Goal: Task Accomplishment & Management: Manage account settings

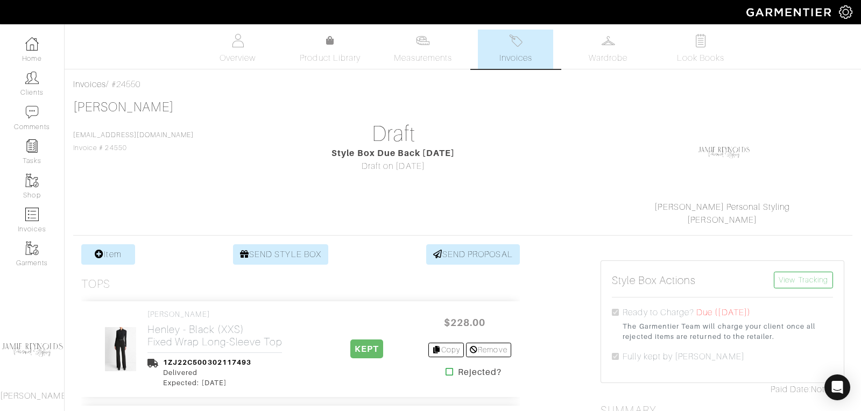
scroll to position [152, 0]
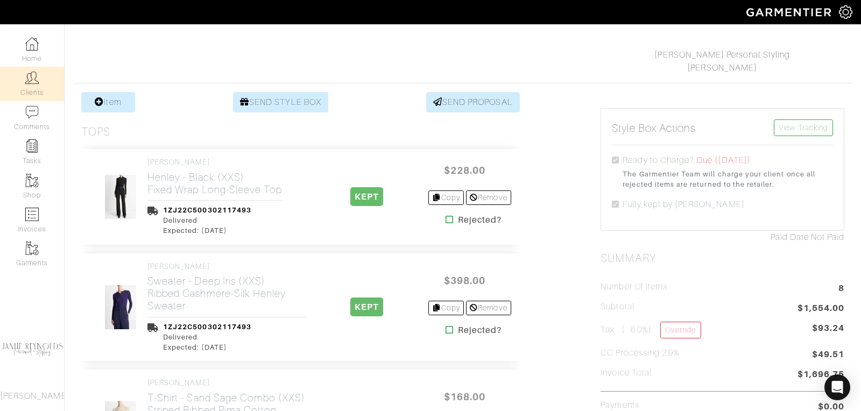
click at [29, 89] on link "Clients" at bounding box center [32, 84] width 64 height 34
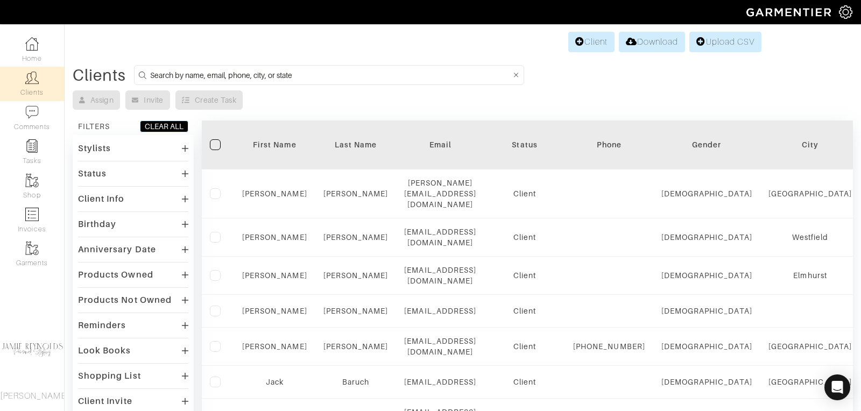
click at [273, 75] on input at bounding box center [330, 74] width 360 height 13
type input "mike callaghan"
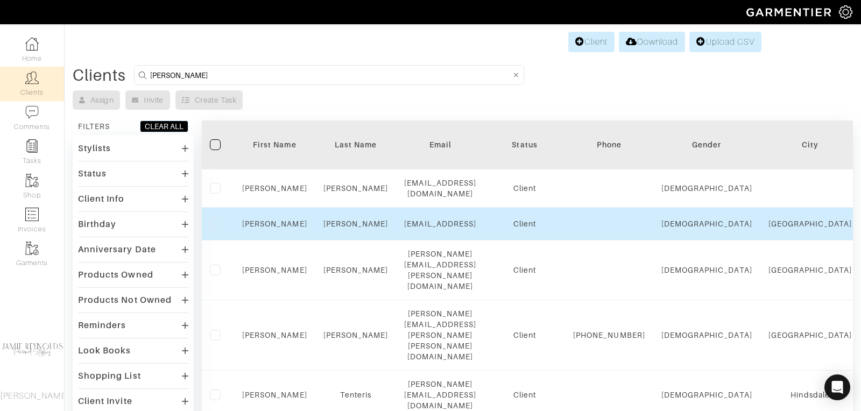
click at [277, 218] on div "Mike" at bounding box center [274, 223] width 65 height 11
click at [277, 220] on link "Mike" at bounding box center [274, 224] width 65 height 9
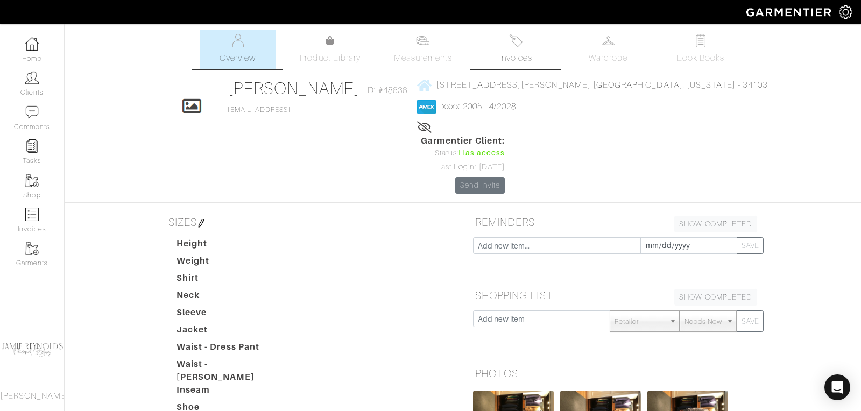
click at [518, 45] on img at bounding box center [515, 40] width 13 height 13
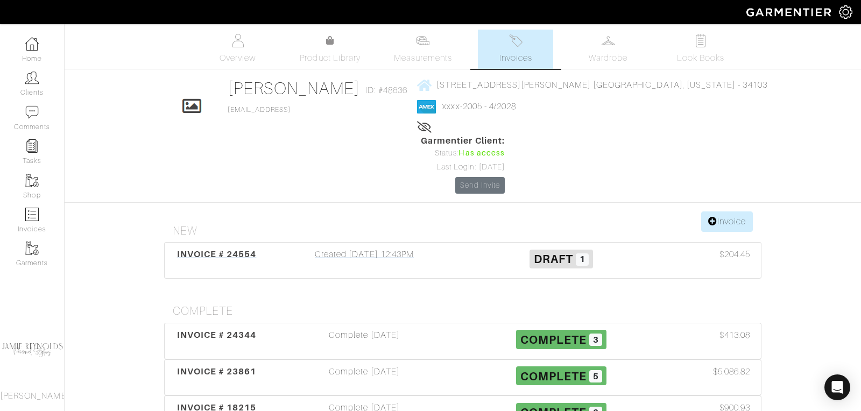
click at [192, 248] on div "INVOICE # 24554" at bounding box center [216, 260] width 98 height 25
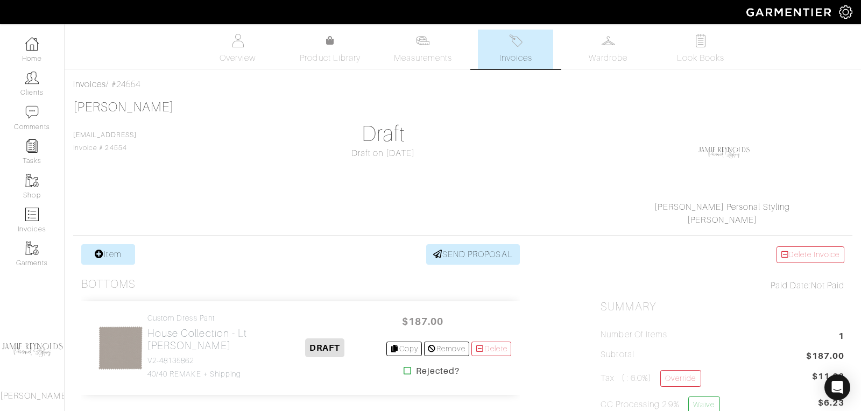
scroll to position [130, 0]
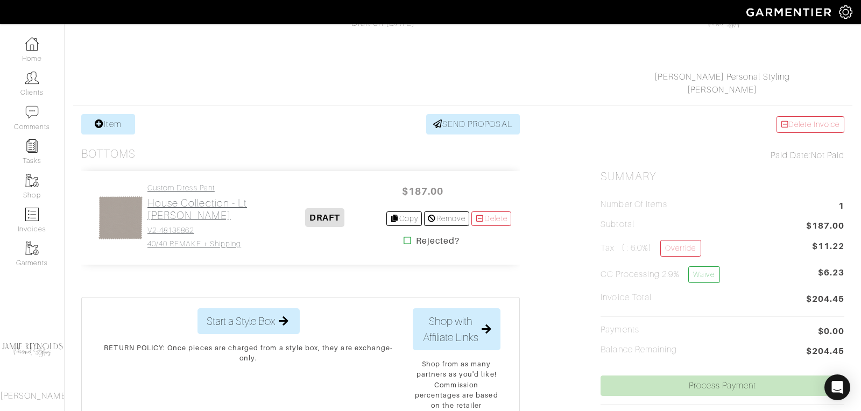
click at [180, 197] on h2 "House Collection - Lt [PERSON_NAME]" at bounding box center [205, 209] width 117 height 25
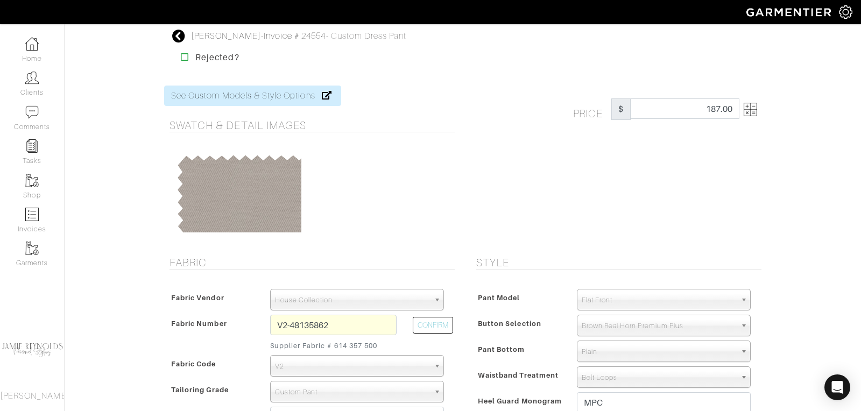
click at [181, 209] on div at bounding box center [238, 192] width 126 height 81
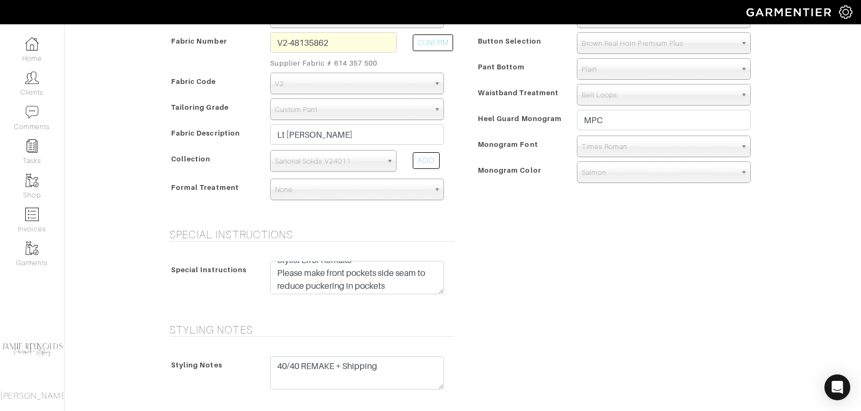
scroll to position [12, 0]
drag, startPoint x: 277, startPoint y: 269, endPoint x: 384, endPoint y: 294, distance: 109.4
click at [384, 294] on div "Stylist Error Remake Please make front pockets side seam to reduce puckering in…" at bounding box center [357, 280] width 190 height 39
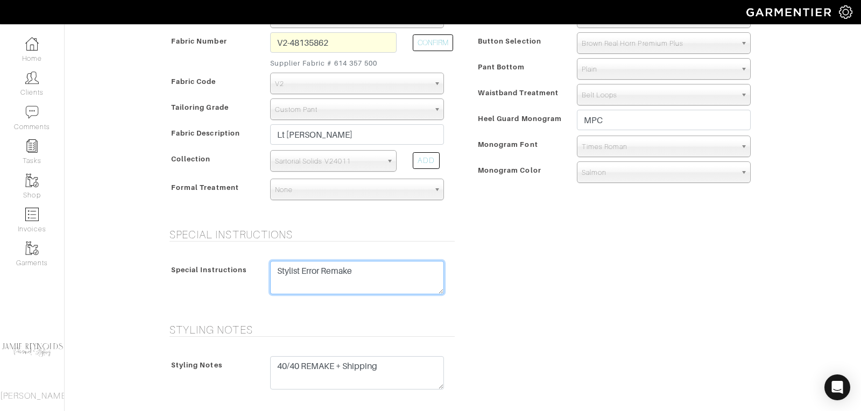
scroll to position [0, 0]
paste textarea "- take in waist 1/2” - increase seat 3/8” - lower front waistband 3/4 (instead …"
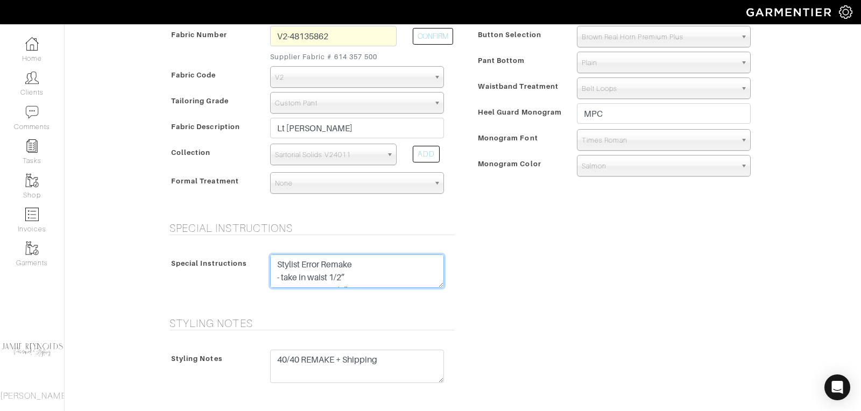
scroll to position [301, 0]
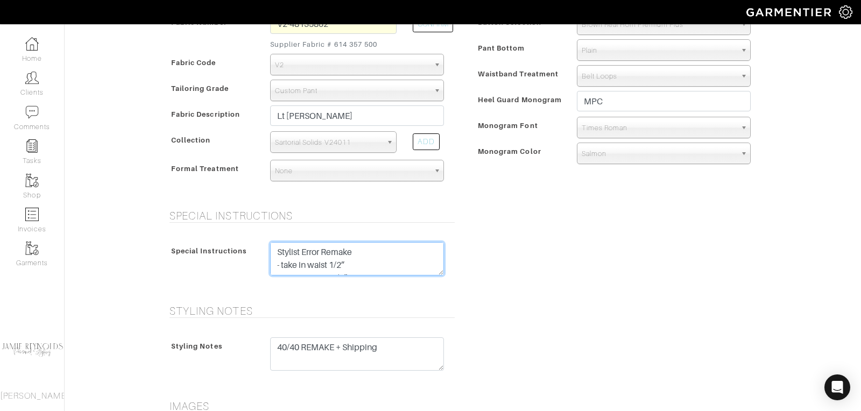
click at [353, 263] on textarea "Stylist Error Remake Please make front pockets side seam to reduce puckering in…" at bounding box center [357, 258] width 174 height 33
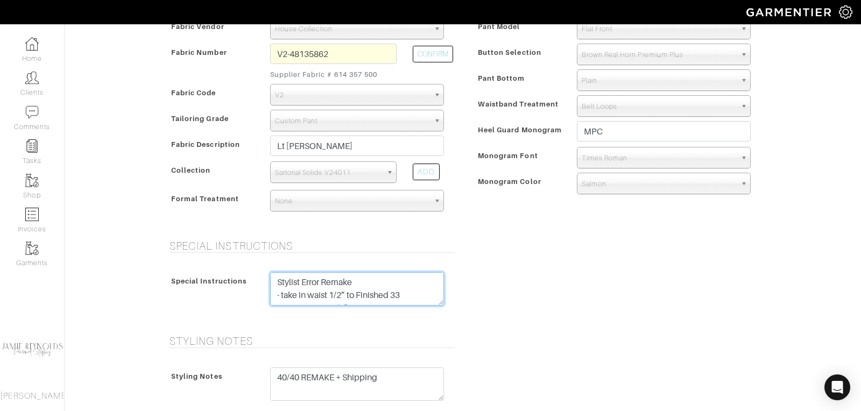
scroll to position [510, 0]
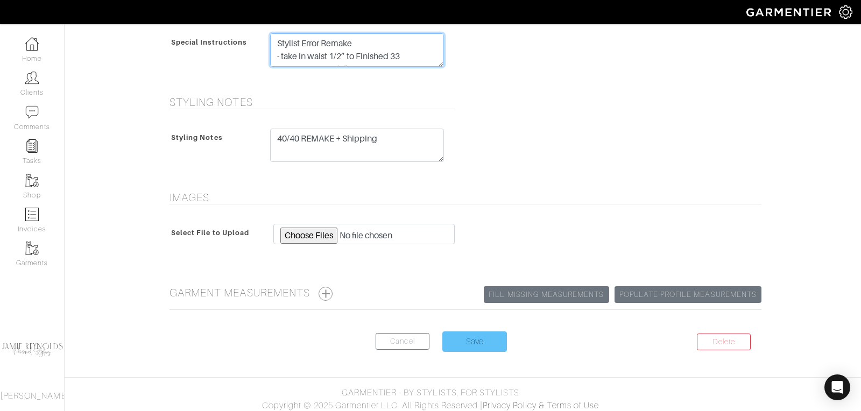
type textarea "Stylist Error Remake - take in waist 1/2” to Finished 33 - increase seat 3/8” -…"
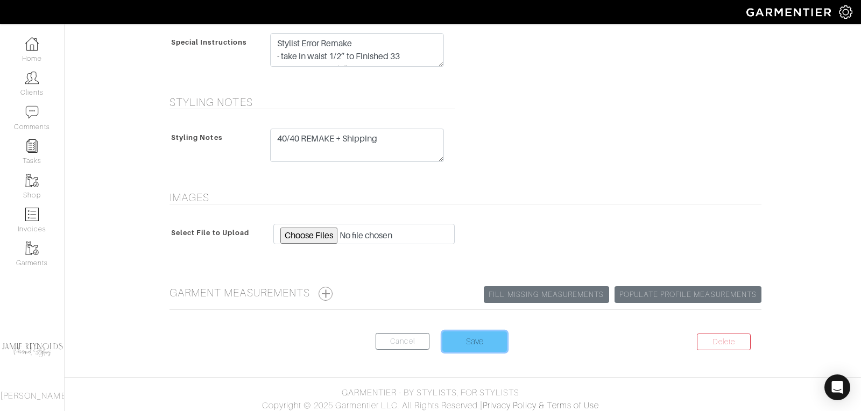
click at [476, 335] on input "Save" at bounding box center [474, 341] width 65 height 20
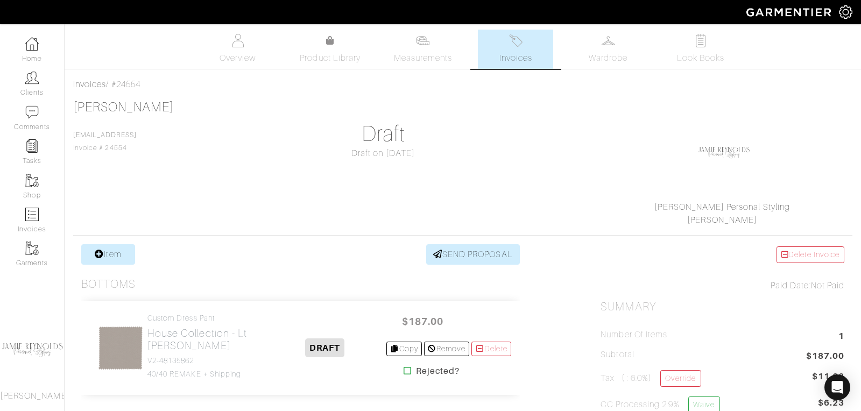
click at [515, 50] on link "Invoices" at bounding box center [515, 49] width 75 height 39
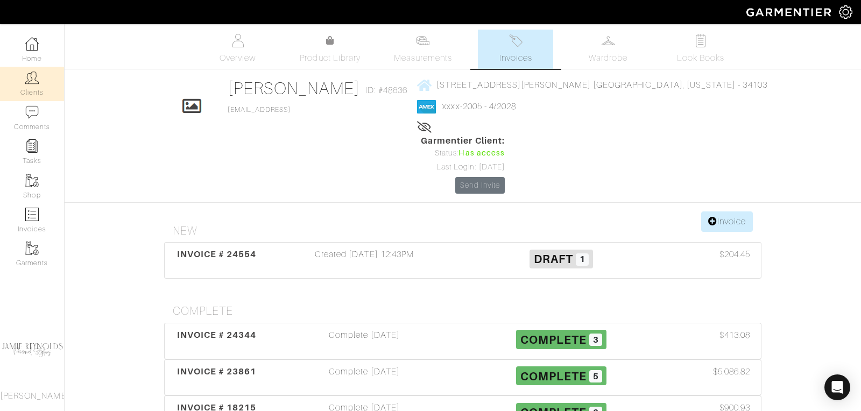
click at [11, 80] on link "Clients" at bounding box center [32, 84] width 64 height 34
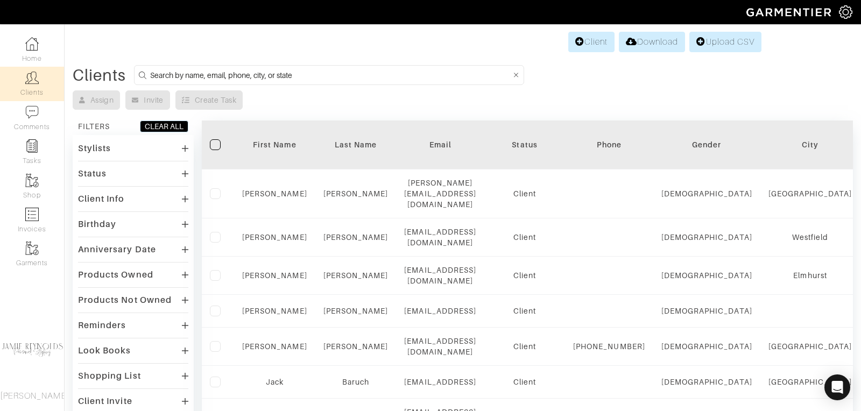
click at [212, 72] on input at bounding box center [330, 74] width 360 height 13
type input "tim mcenery"
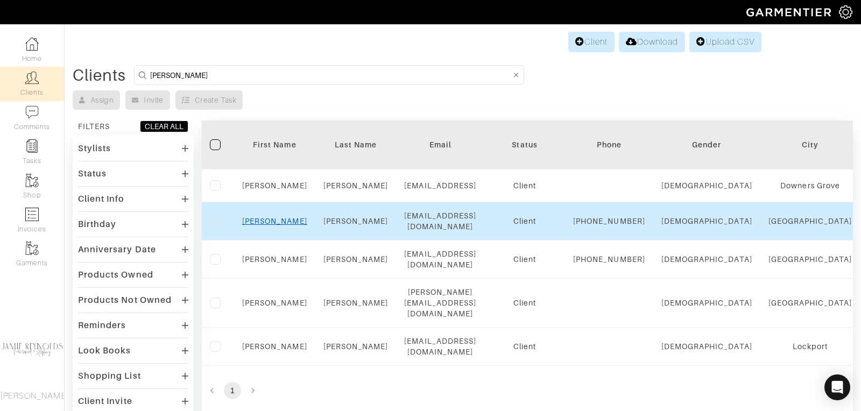
click at [272, 225] on link "Tim" at bounding box center [274, 221] width 65 height 9
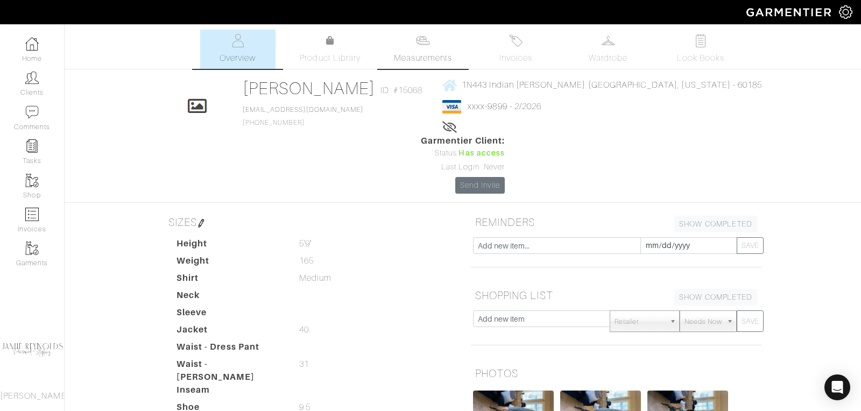
click at [434, 47] on link "Measurements" at bounding box center [423, 49] width 76 height 39
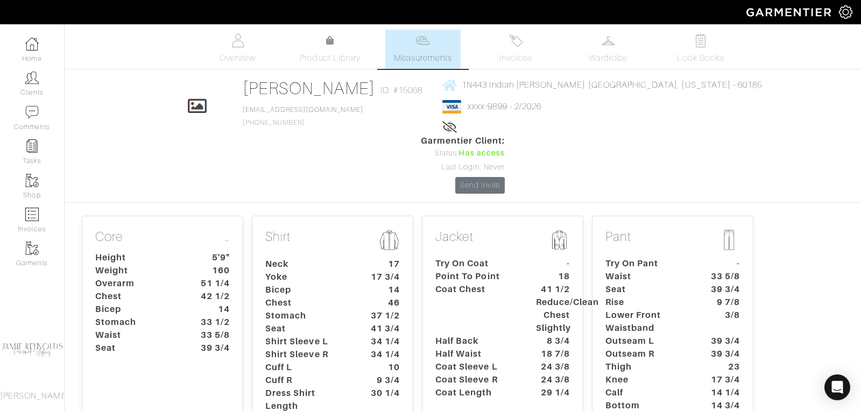
scroll to position [2, 0]
click at [202, 288] on dt "42 1/2" at bounding box center [213, 294] width 50 height 13
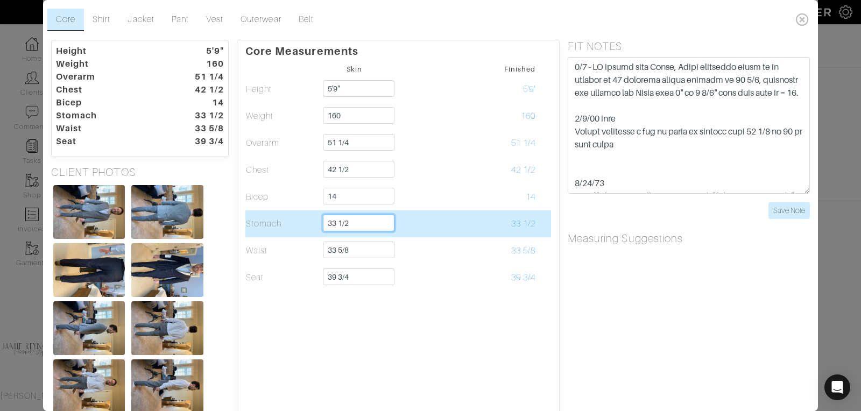
click at [336, 222] on input "33 1/2" at bounding box center [359, 223] width 72 height 17
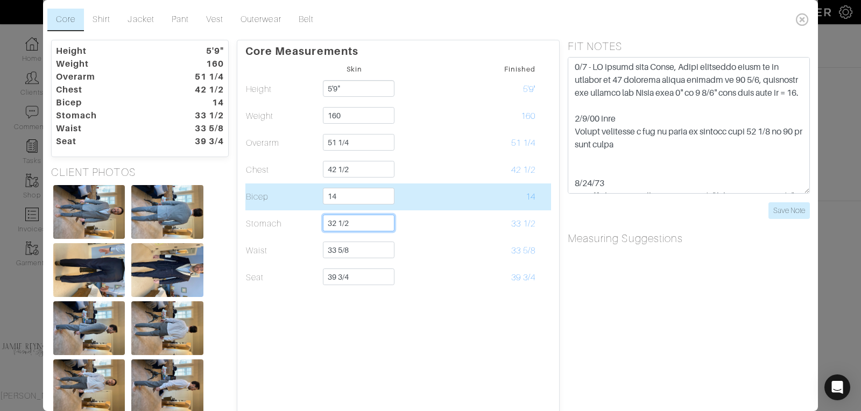
type input "32 1/2"
click at [465, 197] on td "14" at bounding box center [499, 196] width 73 height 27
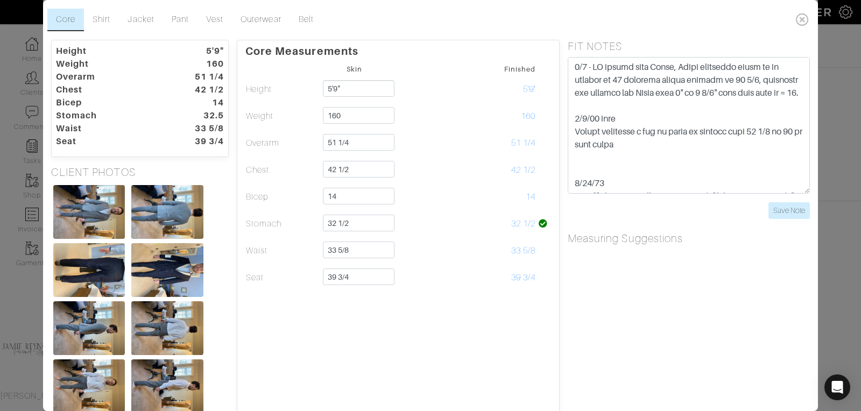
scroll to position [0, 0]
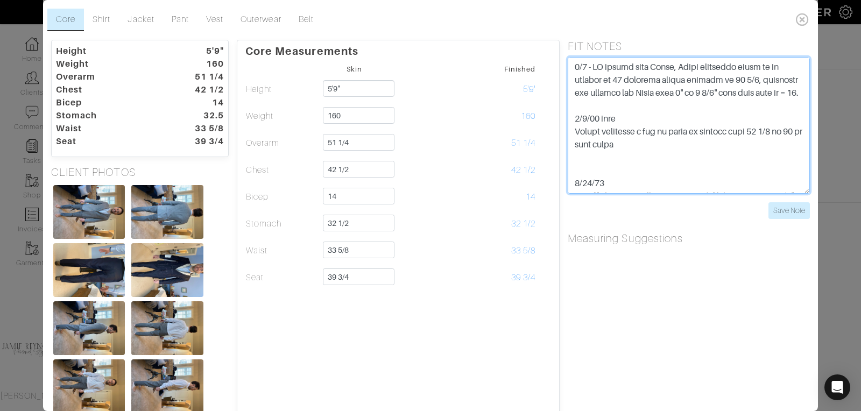
click at [574, 65] on textarea at bounding box center [689, 125] width 242 height 137
click at [579, 67] on textarea at bounding box center [689, 125] width 242 height 137
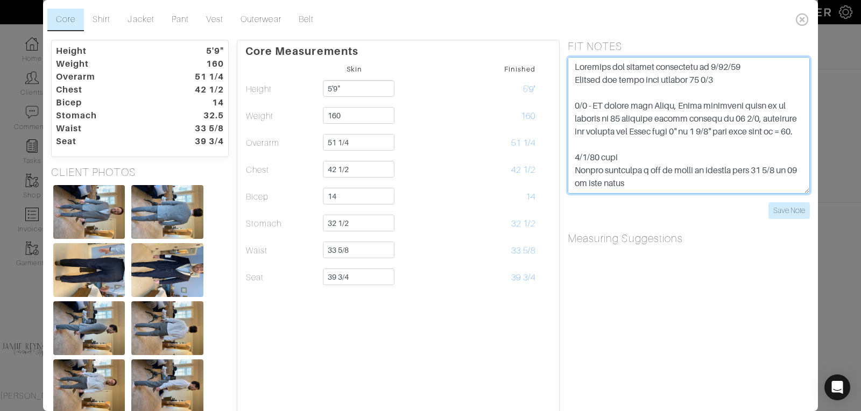
click at [645, 90] on textarea at bounding box center [689, 125] width 242 height 137
type textarea "Adjusted his stomach measurment on 9/25/25 Stomach and waist both measure 32 1/…"
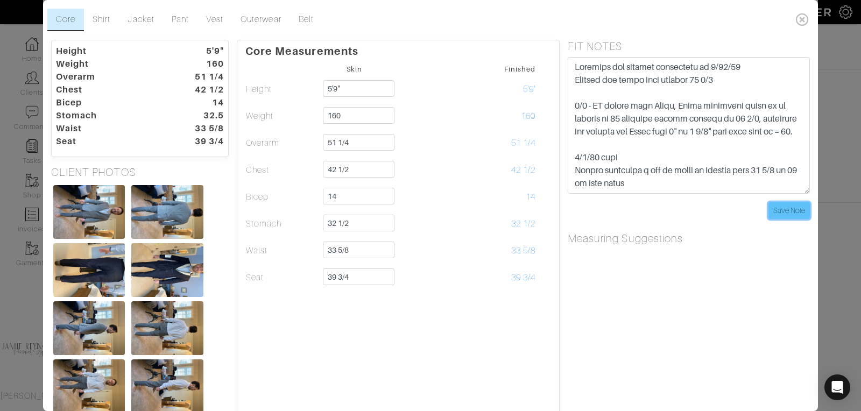
click at [788, 204] on input "Save Note" at bounding box center [788, 210] width 41 height 17
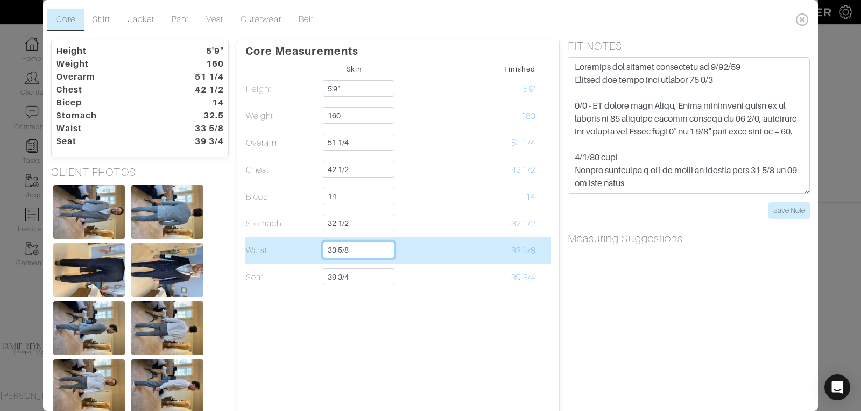
click at [349, 249] on input "33 5/8" at bounding box center [359, 250] width 72 height 17
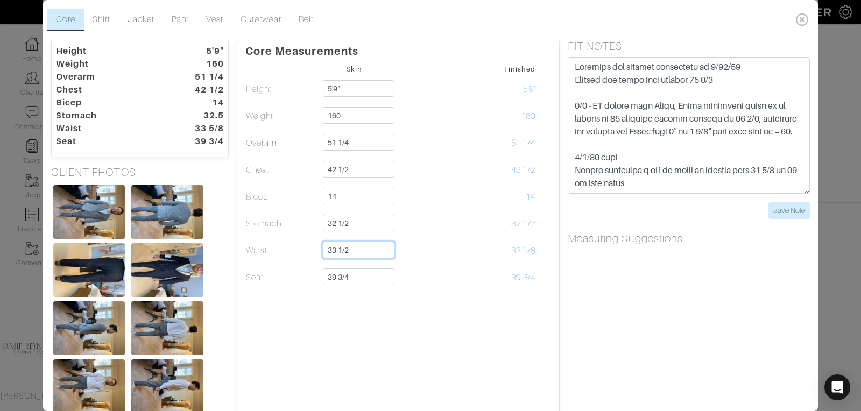
type input "33 1/2"
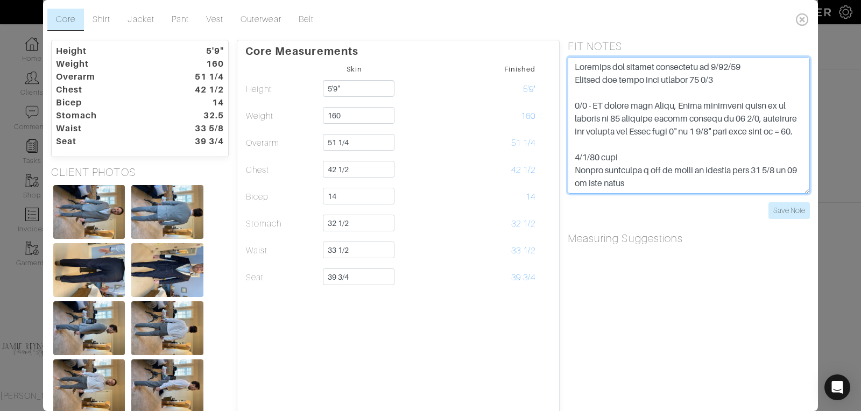
click at [655, 91] on textarea at bounding box center [689, 125] width 242 height 137
click at [680, 97] on textarea at bounding box center [689, 125] width 242 height 137
click at [731, 79] on textarea at bounding box center [689, 125] width 242 height 137
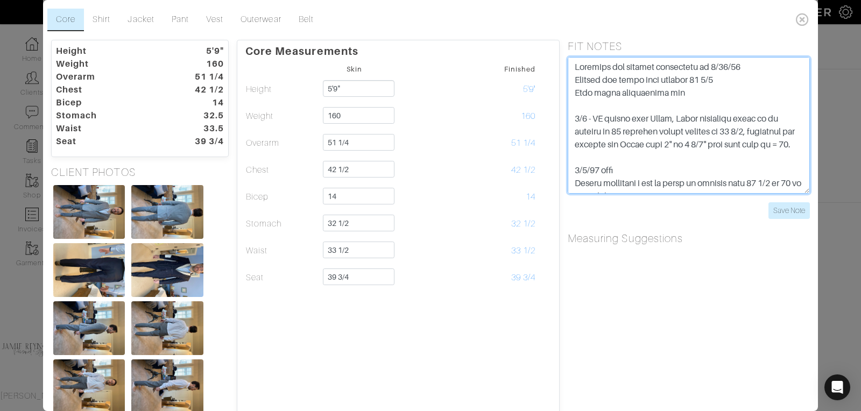
click at [671, 91] on textarea at bounding box center [689, 125] width 242 height 137
click at [713, 92] on textarea at bounding box center [689, 125] width 242 height 137
click at [753, 122] on textarea at bounding box center [689, 125] width 242 height 137
type textarea "Adjusted his stomach measurment on 9/25/25 Stomach and waist both measure 32 1/…"
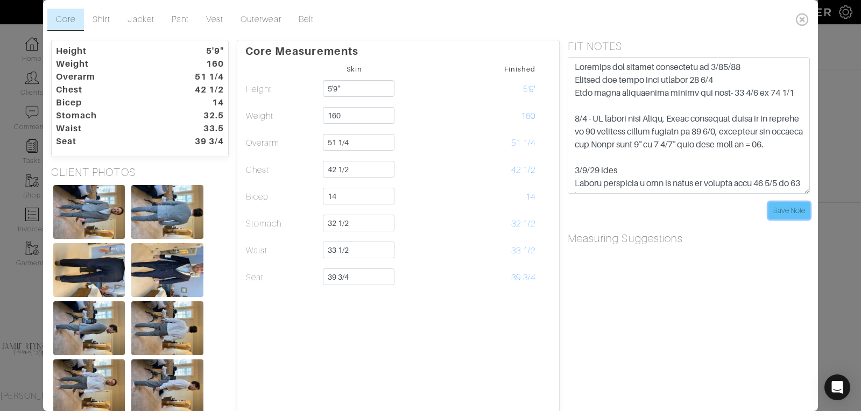
click at [796, 210] on input "Save Note" at bounding box center [788, 210] width 41 height 17
click at [794, 206] on input "Save Note" at bounding box center [788, 210] width 41 height 17
click at [791, 213] on input "Save Note" at bounding box center [788, 210] width 41 height 17
click at [801, 18] on icon at bounding box center [802, 20] width 22 height 22
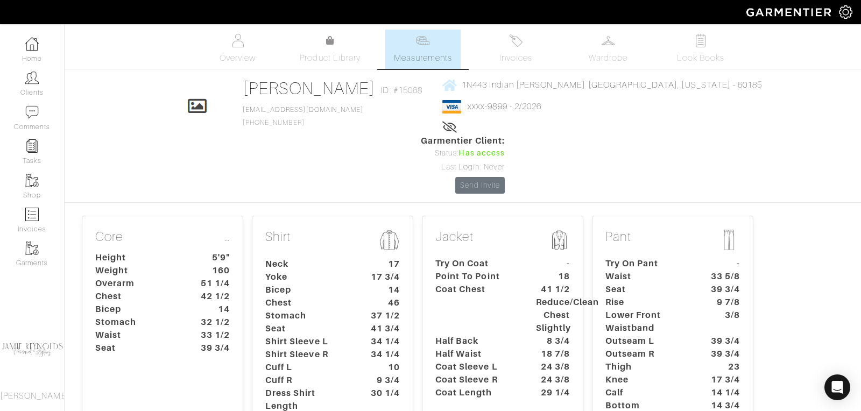
click at [327, 322] on dt "Seat" at bounding box center [307, 328] width 101 height 13
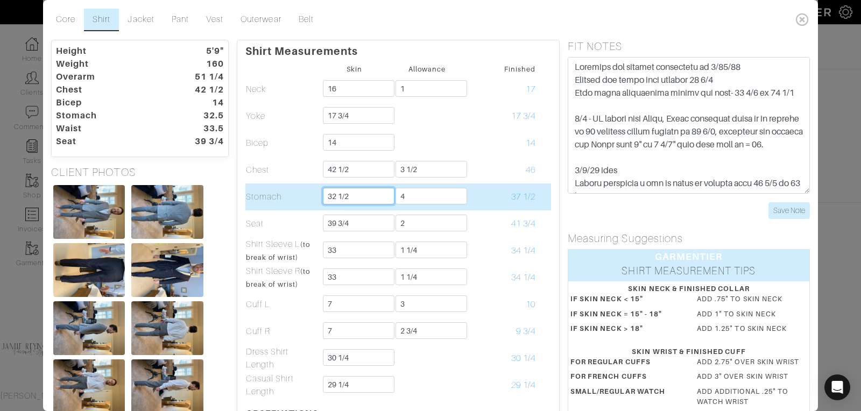
click at [334, 195] on input "32 1/2" at bounding box center [359, 196] width 72 height 17
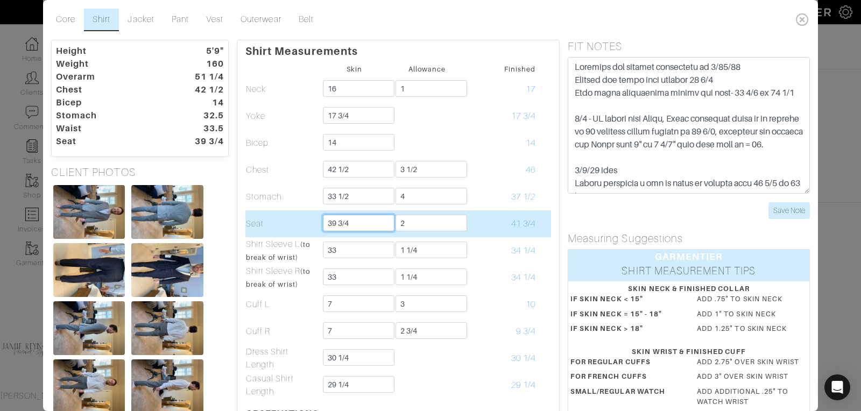
click at [381, 228] on input "39 3/4" at bounding box center [359, 223] width 72 height 17
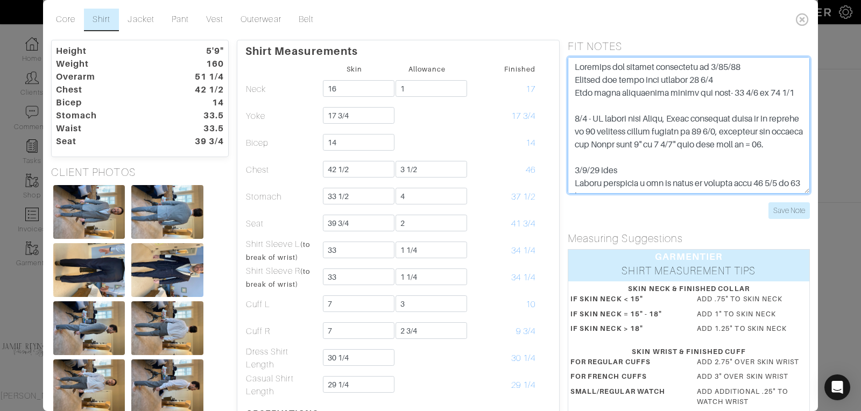
click at [675, 128] on textarea at bounding box center [689, 125] width 242 height 137
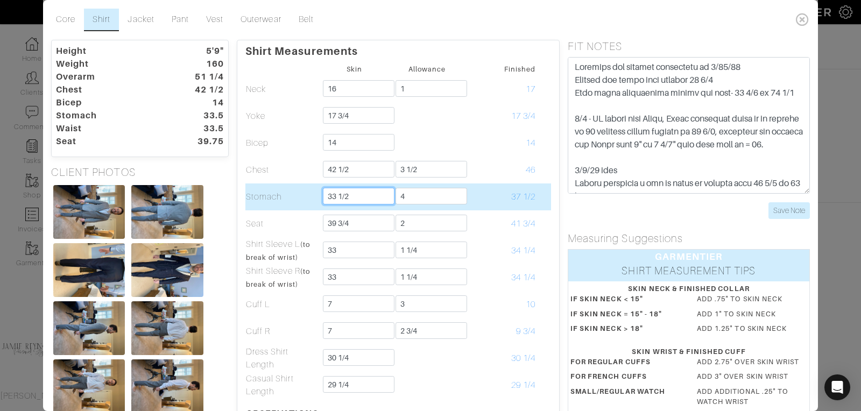
click at [334, 195] on input "33 1/2" at bounding box center [359, 196] width 72 height 17
click at [479, 196] on td "37 1/2" at bounding box center [499, 196] width 73 height 27
click at [416, 197] on input "4" at bounding box center [431, 196] width 72 height 17
click at [335, 194] on input "32 1/2" at bounding box center [359, 196] width 72 height 17
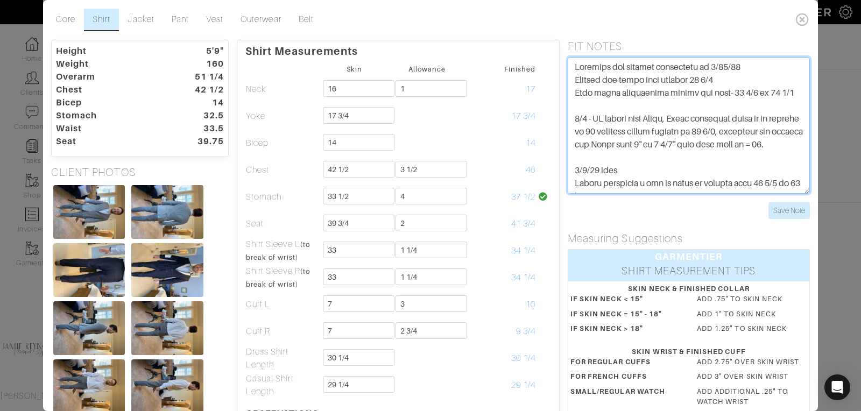
click at [642, 155] on textarea at bounding box center [689, 125] width 242 height 137
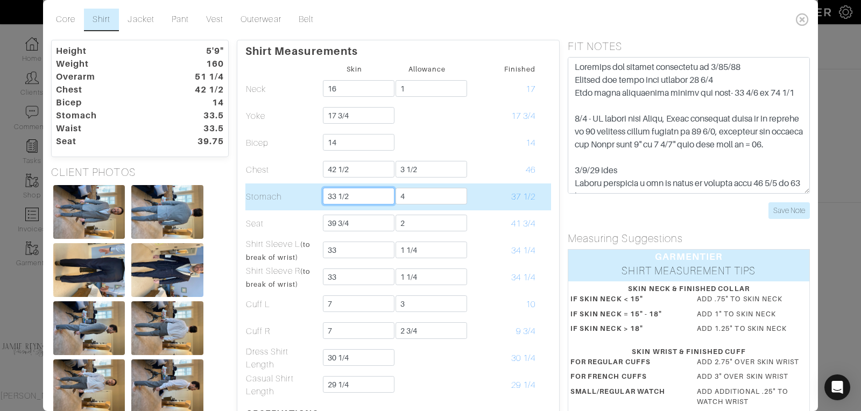
click at [335, 194] on input "33 1/2" at bounding box center [359, 196] width 72 height 17
type input "32 1/2"
click at [423, 197] on input "4" at bounding box center [431, 196] width 72 height 17
type input "3"
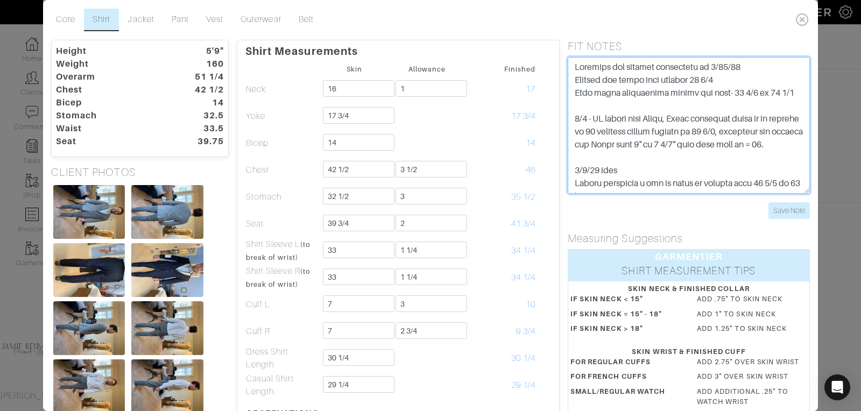
click at [652, 148] on textarea at bounding box center [689, 125] width 242 height 137
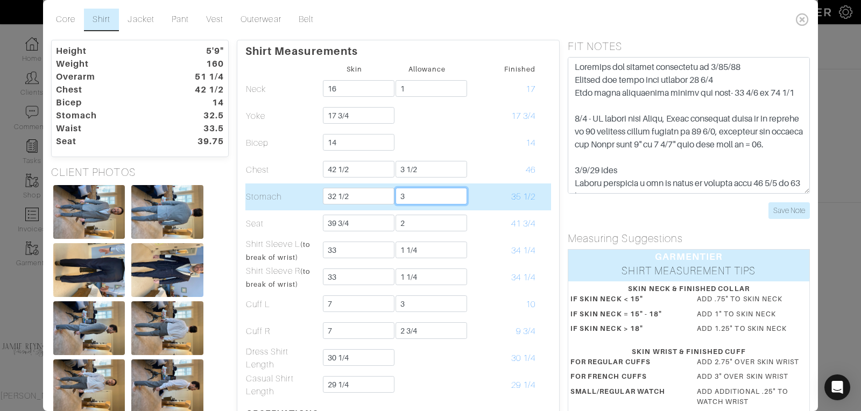
click at [405, 195] on input "3" at bounding box center [431, 196] width 72 height 17
type input "4"
click at [336, 195] on input "32 1/2" at bounding box center [359, 196] width 72 height 17
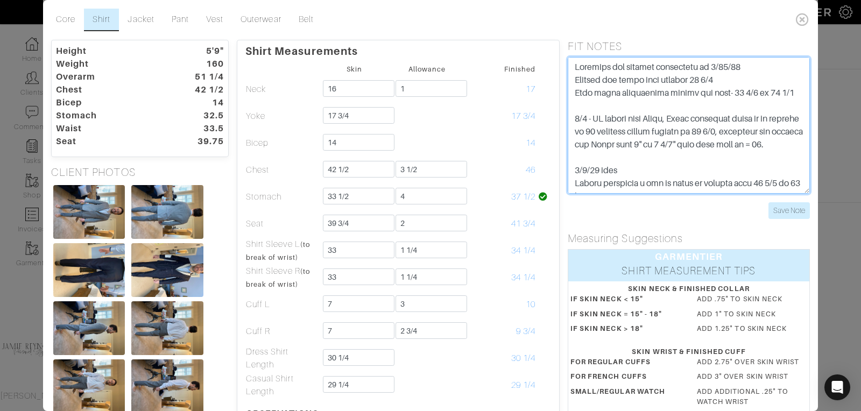
click at [686, 164] on textarea at bounding box center [689, 125] width 242 height 137
click at [650, 166] on textarea at bounding box center [689, 125] width 242 height 137
click at [634, 167] on textarea at bounding box center [689, 125] width 242 height 137
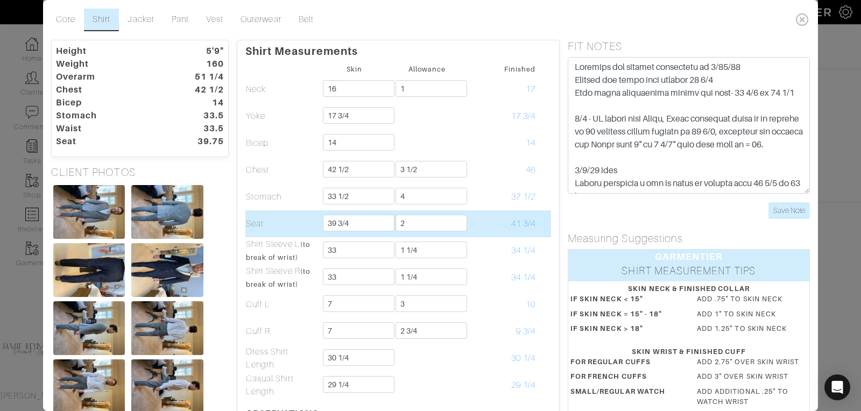
click at [490, 218] on td "41 3/4" at bounding box center [499, 223] width 73 height 27
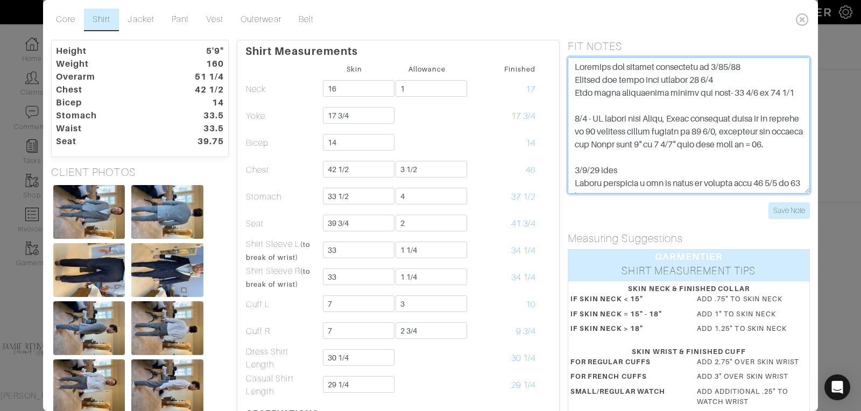
click at [642, 98] on textarea at bounding box center [689, 125] width 242 height 137
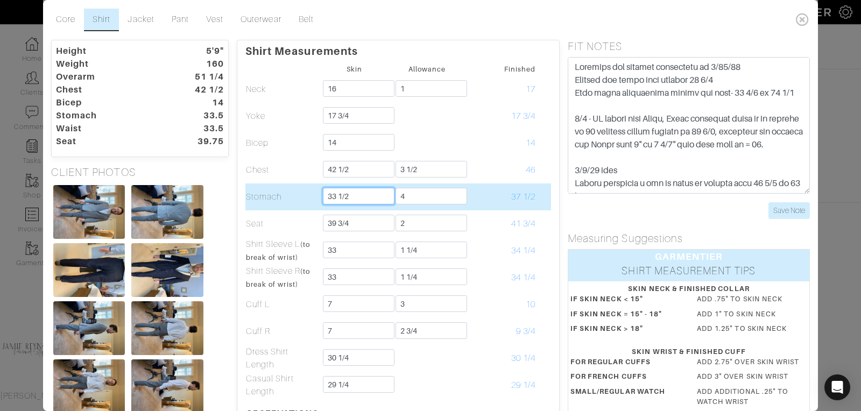
click at [335, 195] on input "33 1/2" at bounding box center [359, 196] width 72 height 17
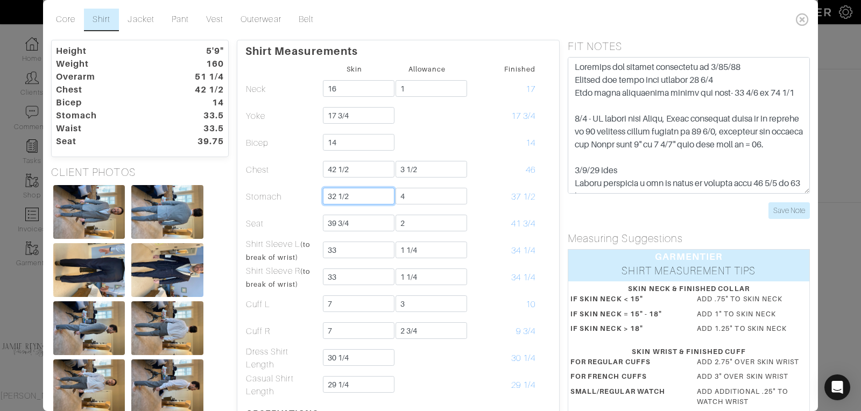
type input "32 1/2"
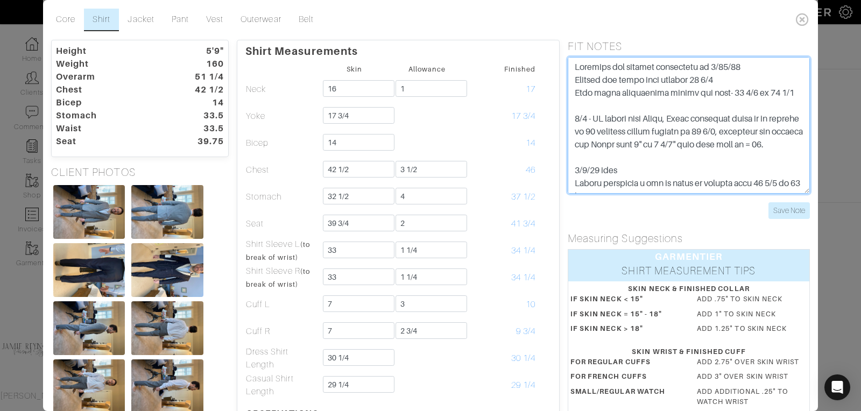
click at [642, 164] on textarea at bounding box center [689, 125] width 242 height 137
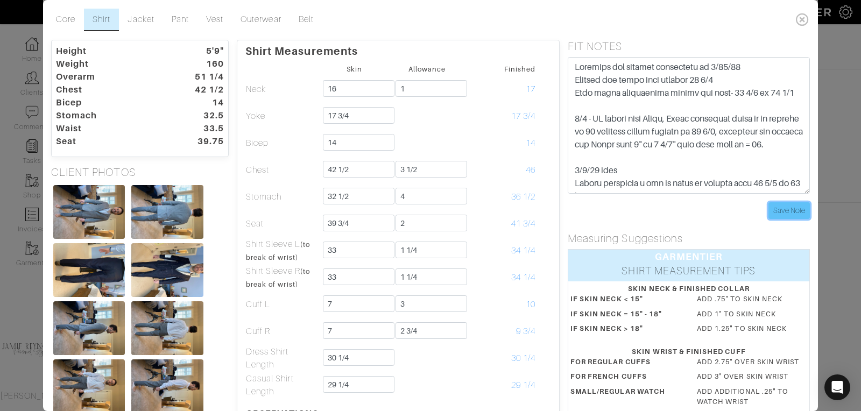
click at [782, 210] on input "Save Note" at bounding box center [788, 210] width 41 height 17
click at [800, 16] on icon at bounding box center [802, 20] width 22 height 22
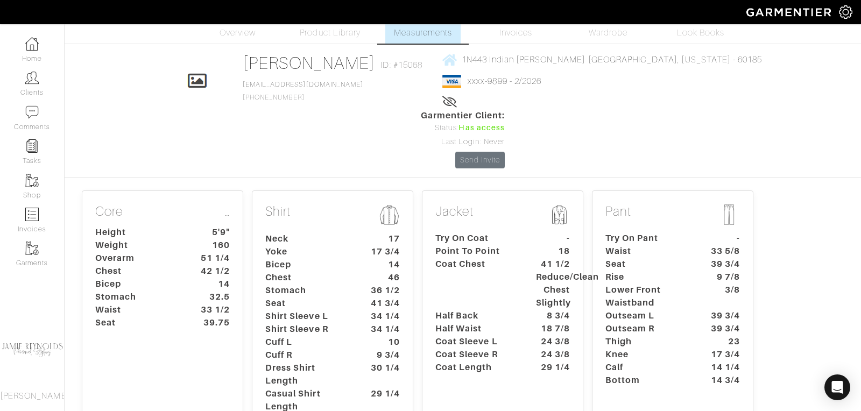
scroll to position [28, 0]
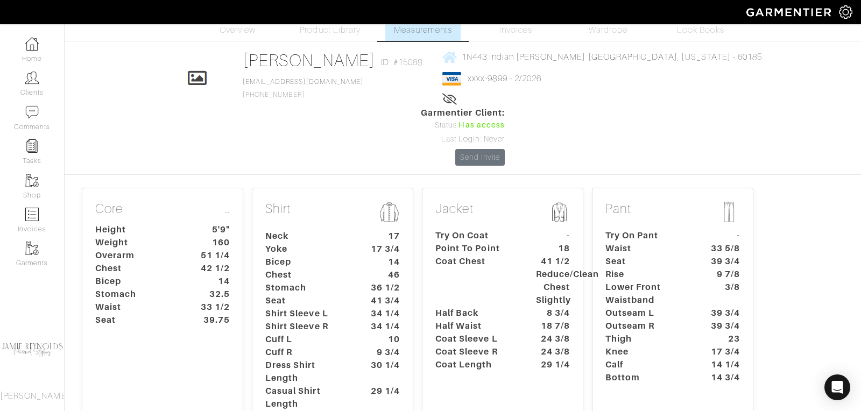
click at [530, 320] on dt "18 7/8" at bounding box center [553, 326] width 50 height 13
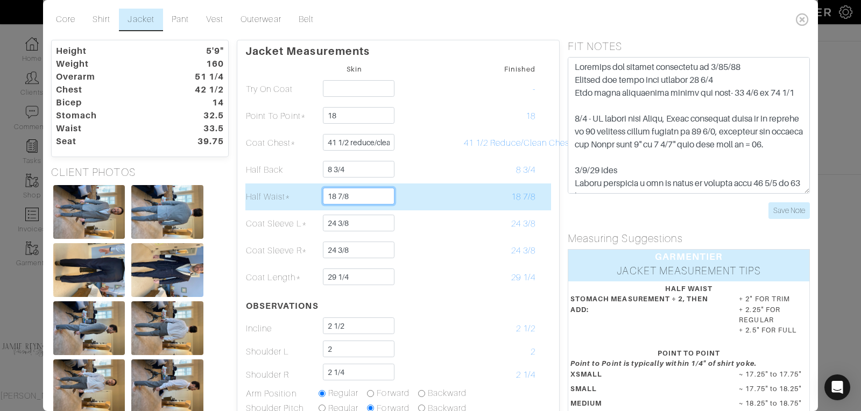
click at [354, 196] on input "18 7/8" at bounding box center [359, 196] width 72 height 17
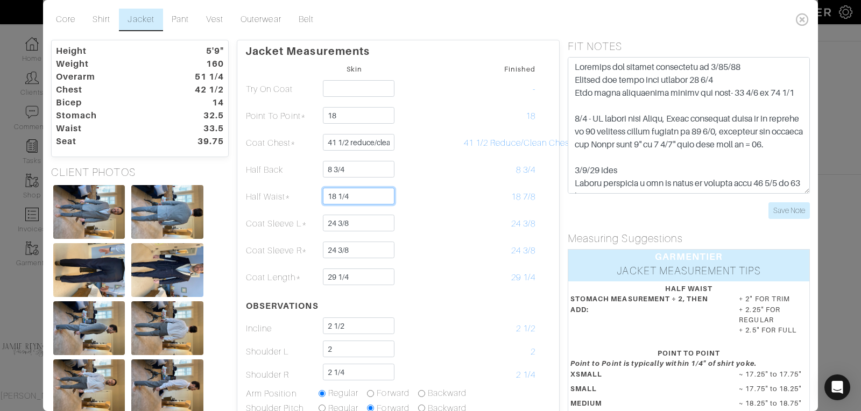
type input "18 1/4"
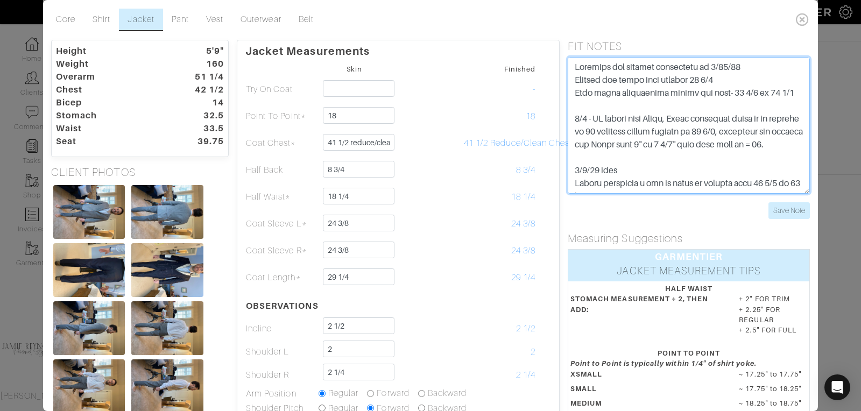
click at [631, 152] on textarea at bounding box center [689, 125] width 242 height 137
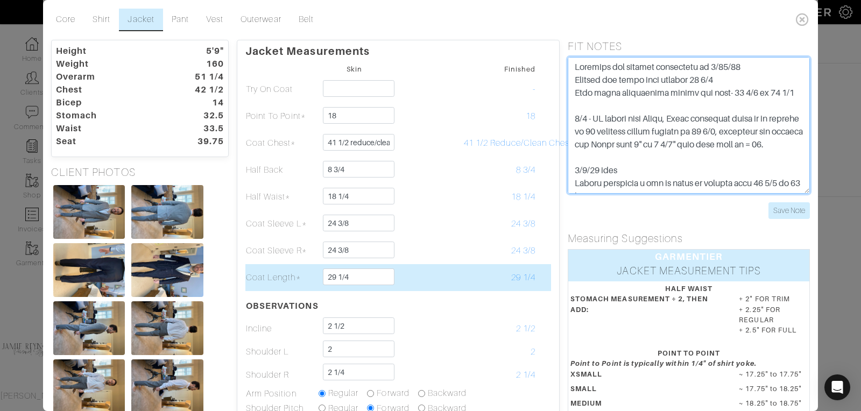
scroll to position [0, 0]
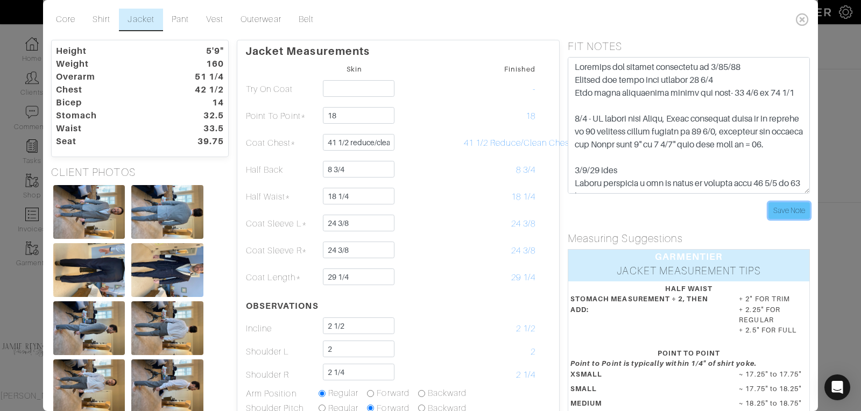
click at [790, 209] on input "Save Note" at bounding box center [788, 210] width 41 height 17
click at [795, 208] on input "Save Note" at bounding box center [788, 210] width 41 height 17
click at [802, 18] on icon at bounding box center [802, 20] width 22 height 22
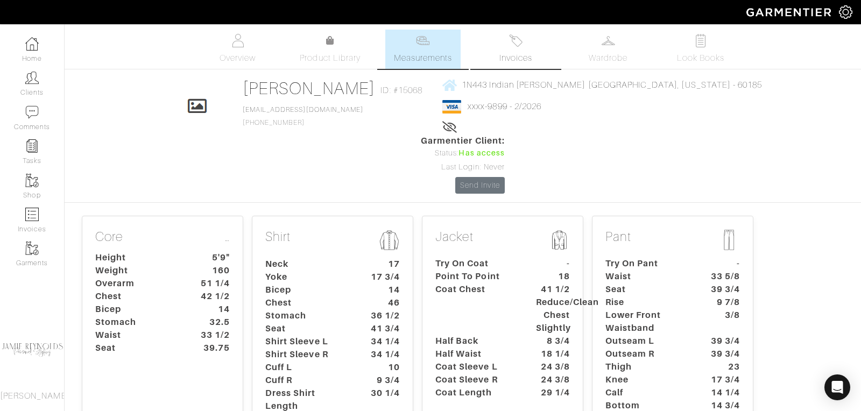
click at [522, 50] on link "Invoices" at bounding box center [515, 49] width 75 height 39
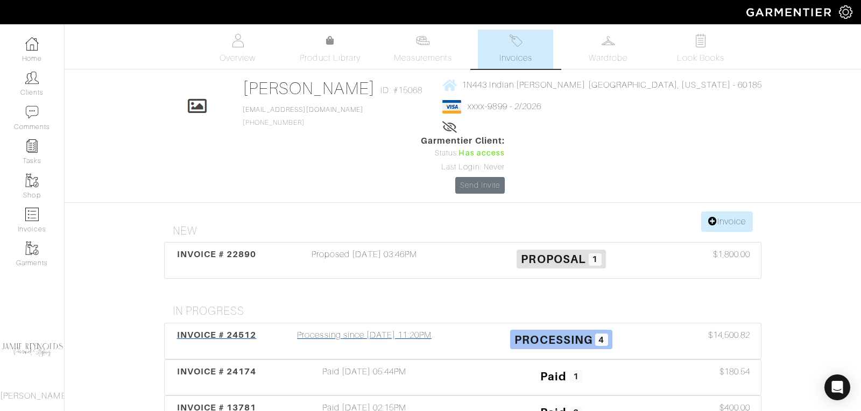
click at [235, 330] on span "INVOICE # 24512" at bounding box center [217, 335] width 80 height 10
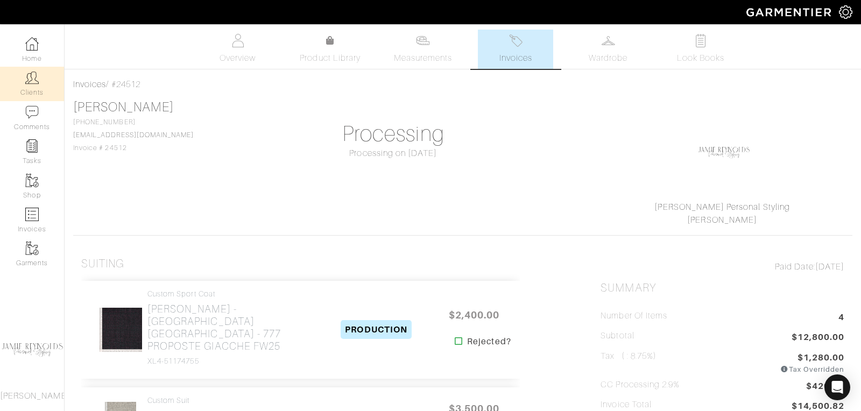
click at [37, 86] on link "Clients" at bounding box center [32, 84] width 64 height 34
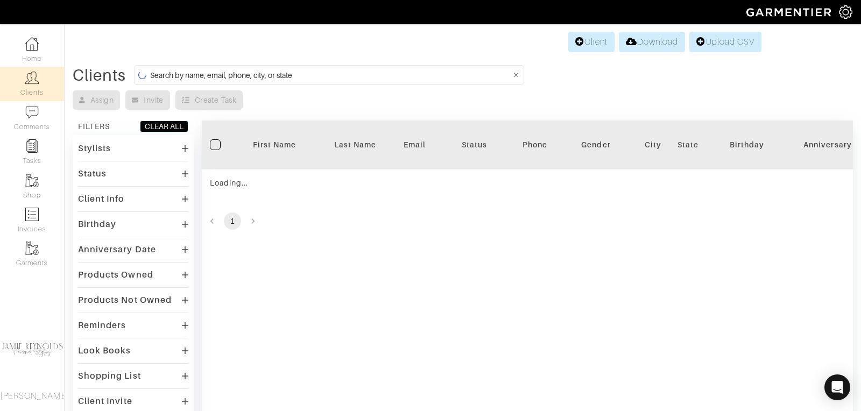
click at [203, 72] on input at bounding box center [330, 74] width 360 height 13
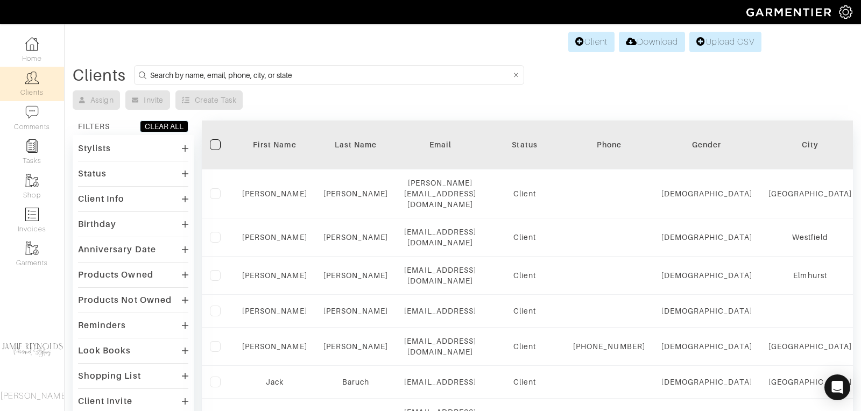
click at [203, 72] on input at bounding box center [330, 74] width 360 height 13
type input "callaghan"
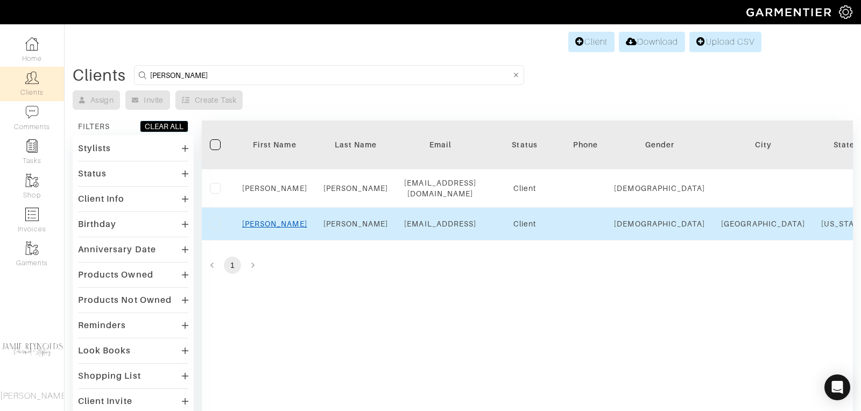
click at [268, 220] on link "Mike" at bounding box center [274, 224] width 65 height 9
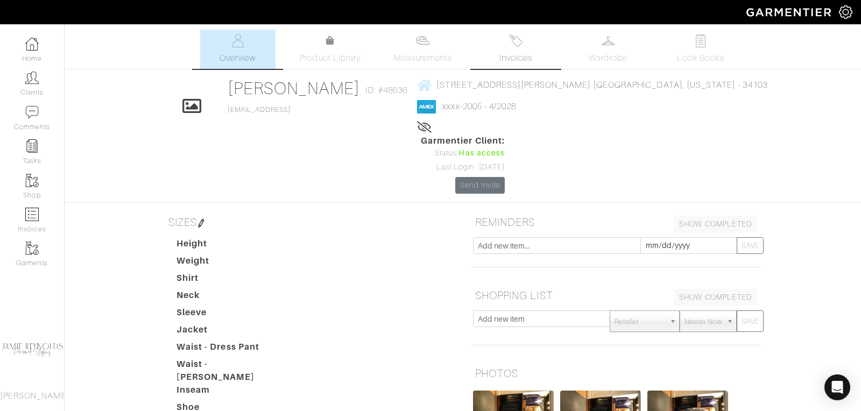
click at [525, 34] on link "Invoices" at bounding box center [515, 49] width 75 height 39
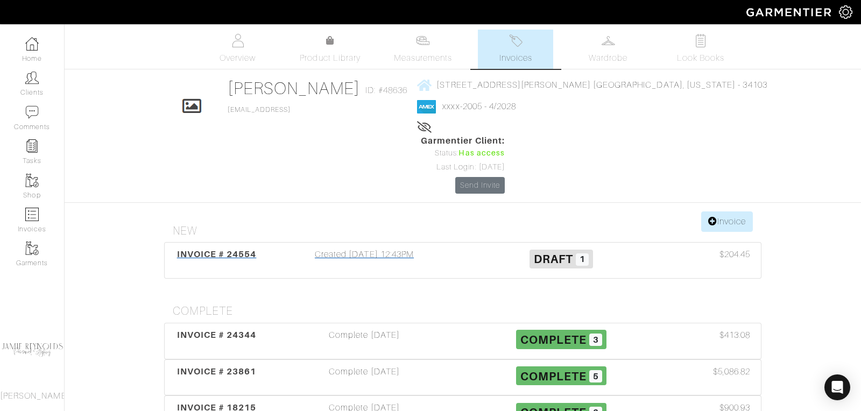
click at [231, 249] on span "INVOICE # 24554" at bounding box center [217, 254] width 80 height 10
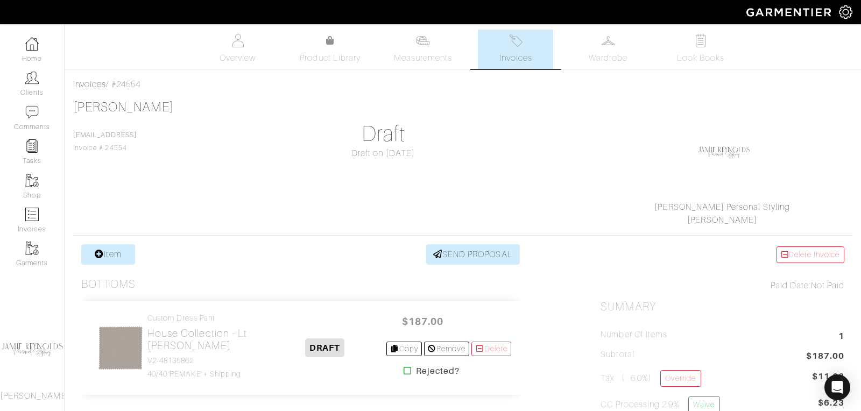
scroll to position [137, 0]
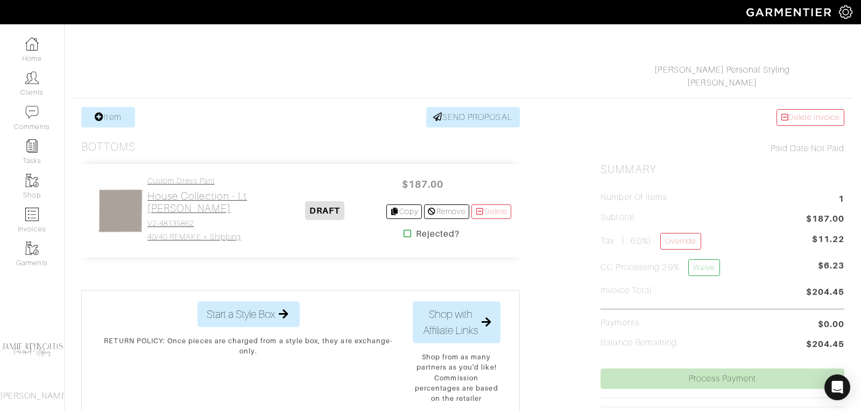
click at [193, 227] on link "Custom Dress Pant House Collection - Lt [PERSON_NAME] V2-48135862 40/40 REMAKE …" at bounding box center [205, 208] width 117 height 65
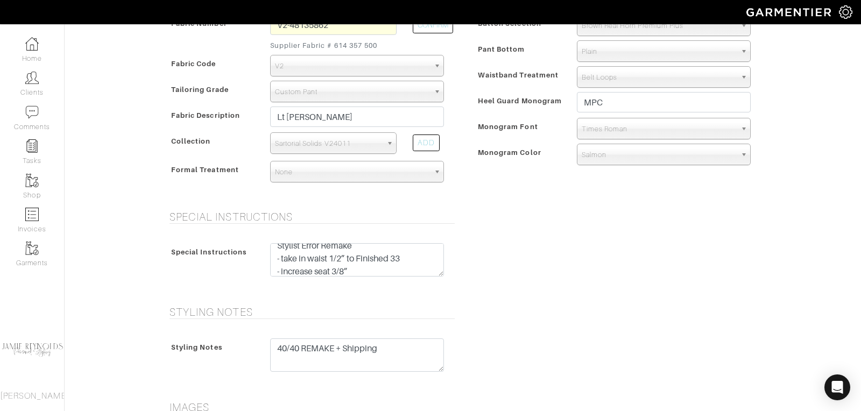
scroll to position [7, 0]
drag, startPoint x: 349, startPoint y: 257, endPoint x: 355, endPoint y: 257, distance: 5.9
click at [356, 257] on textarea "Stylist Error Remake - take in waist 1/2” to Finished 33 - increase seat 3/8” -…" at bounding box center [357, 259] width 174 height 33
click at [352, 257] on textarea "Stylist Error Remake - take in waist 1/2” to Finished 33 - increase seat 3/8” -…" at bounding box center [357, 259] width 174 height 33
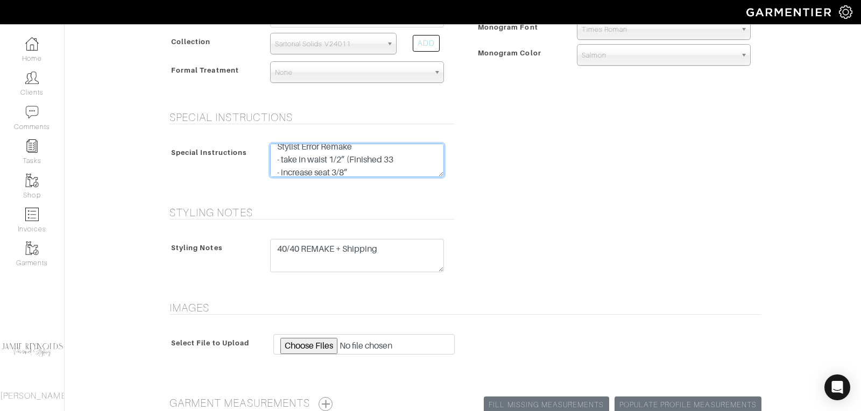
scroll to position [510, 0]
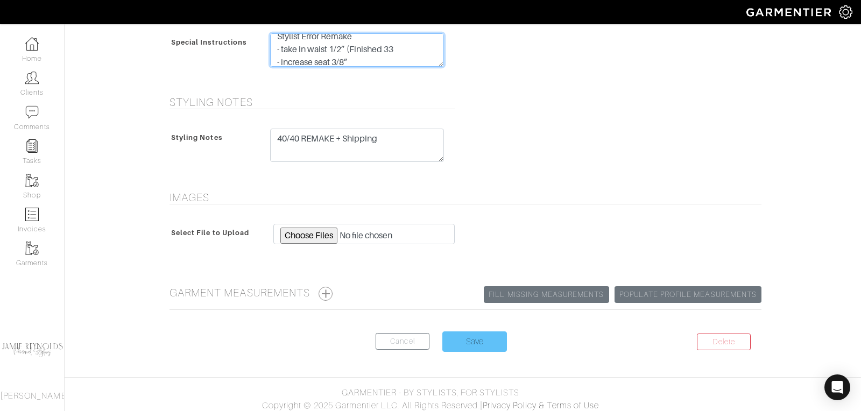
type textarea "Stylist Error Remake - take in waist 1/2” (Finished 33 - increase seat 3/8” - l…"
click at [476, 337] on input "Save" at bounding box center [474, 341] width 65 height 20
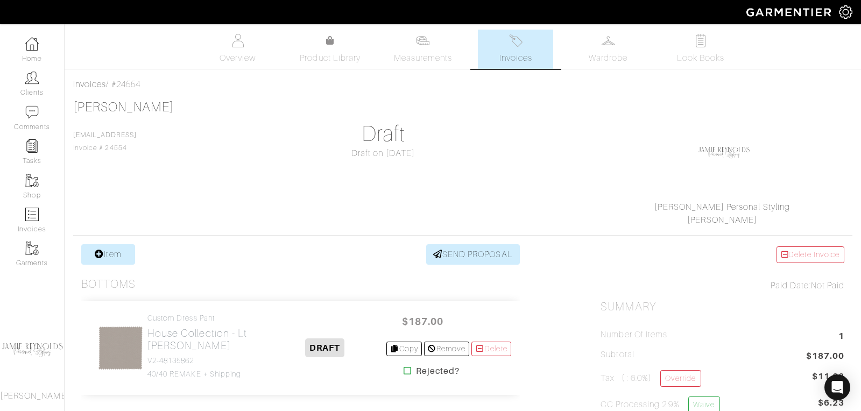
scroll to position [2, 0]
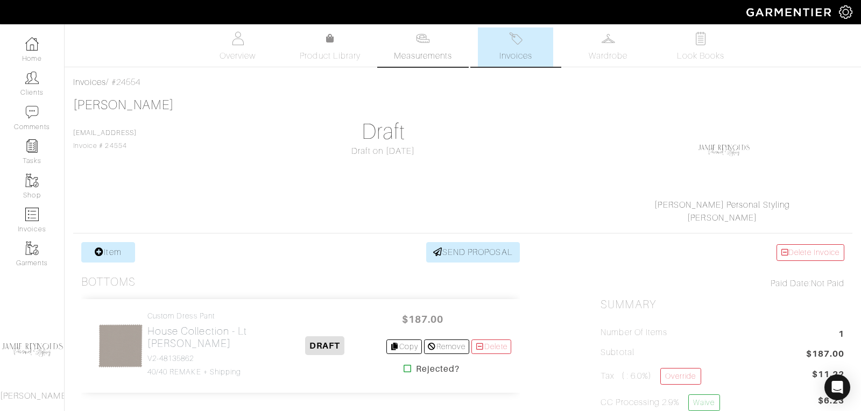
click at [423, 54] on span "Measurements" at bounding box center [423, 55] width 59 height 13
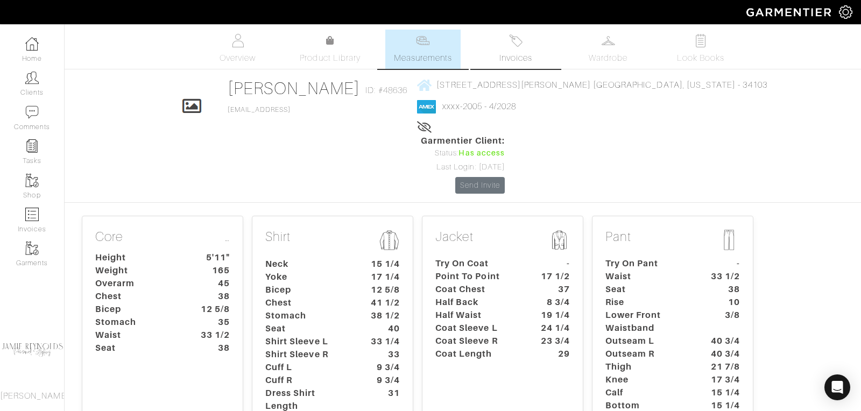
click at [513, 48] on link "Invoices" at bounding box center [515, 49] width 75 height 39
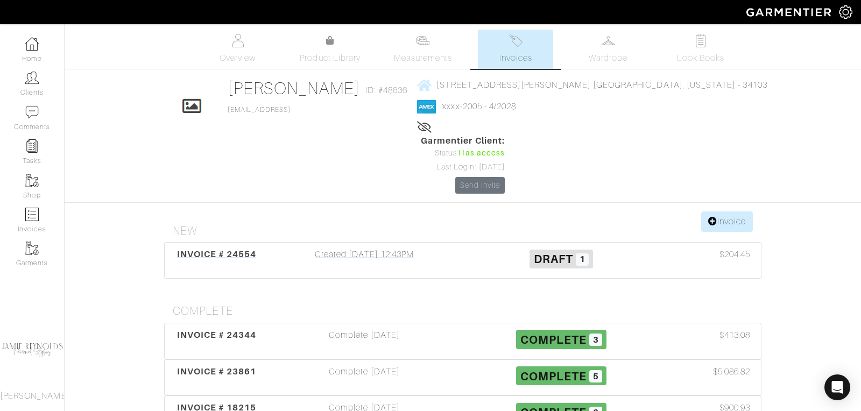
click at [237, 249] on span "INVOICE # 24554" at bounding box center [217, 254] width 80 height 10
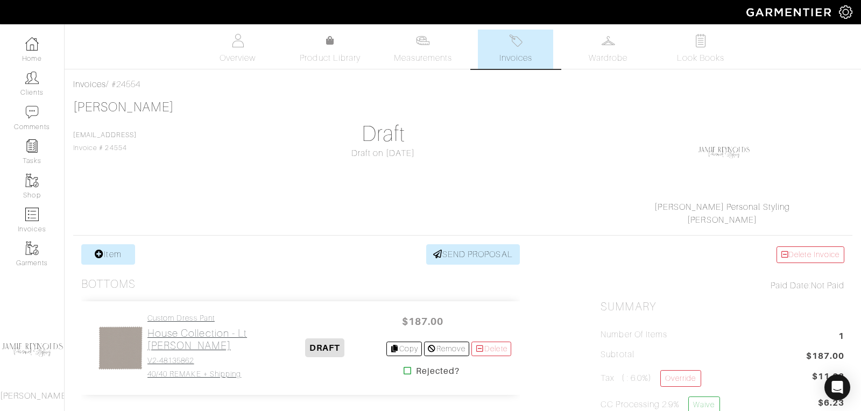
click at [211, 328] on h2 "House Collection - Lt [PERSON_NAME]" at bounding box center [205, 339] width 117 height 25
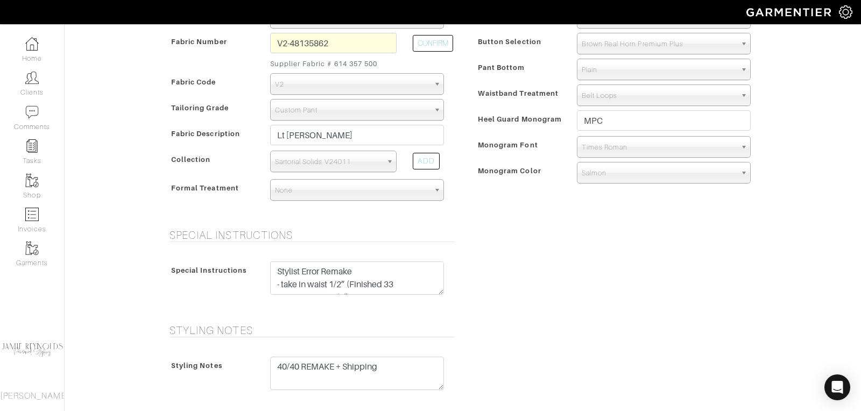
scroll to position [293, 0]
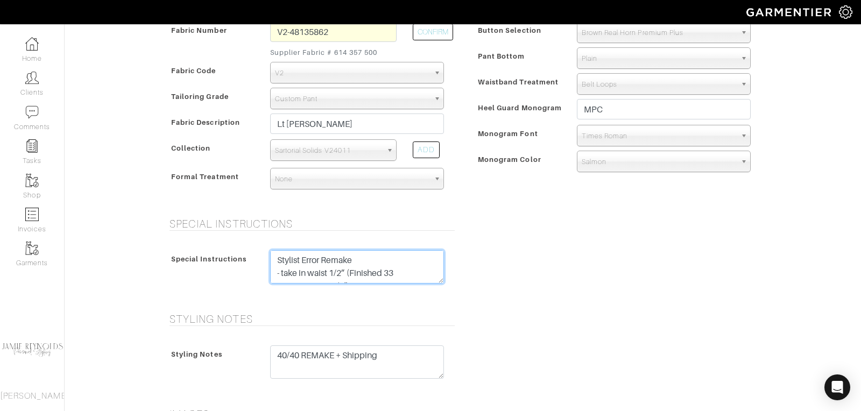
click at [399, 271] on textarea "Stylist Error Remake - take in waist 1/2” (Finished 33 - increase seat 3/8” - l…" at bounding box center [357, 266] width 174 height 33
click at [353, 264] on textarea "Stylist Error Remake - take in waist 1/2” (Finished 33 - increase seat 3/8” - l…" at bounding box center [357, 266] width 174 height 33
click at [353, 273] on textarea "Stylist Error Remake - take in waist 1/2” (Finished 33 - increase seat 3/8” - l…" at bounding box center [357, 266] width 174 height 33
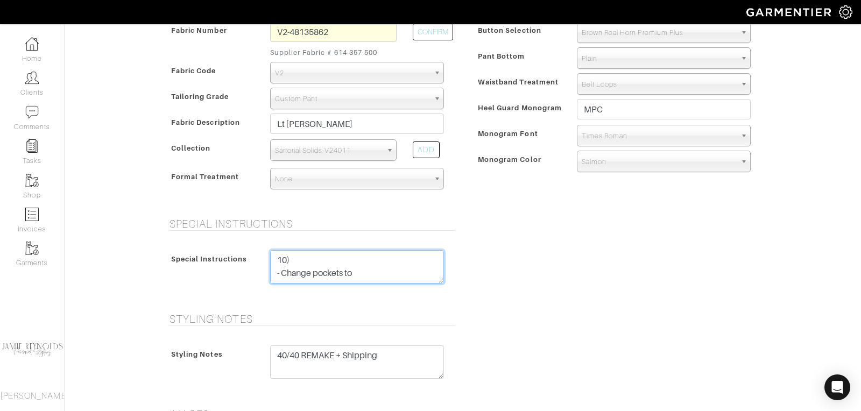
click at [365, 268] on textarea "Stylist Error Remake - take in waist 1/2” (Finished 33 - increase seat 3/8” - l…" at bounding box center [357, 266] width 174 height 33
paste textarea "- take in waist 1/2” - increase seat 3/8” - lower front waistband 3/4 (instead …"
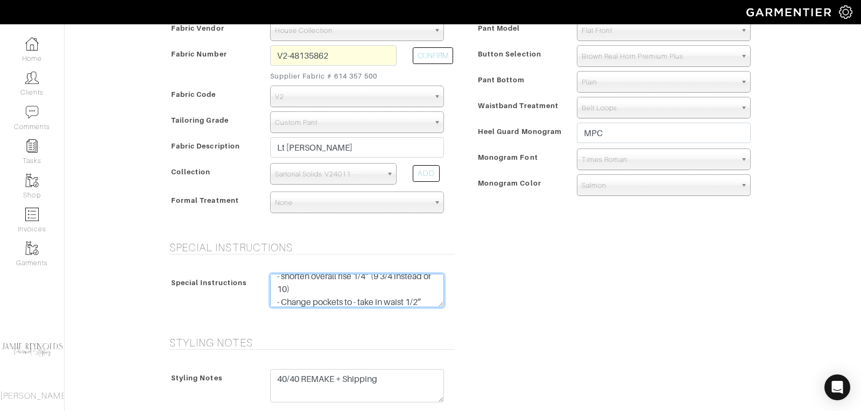
scroll to position [0, 0]
drag, startPoint x: 350, startPoint y: 292, endPoint x: 331, endPoint y: 256, distance: 40.9
click at [331, 256] on div "Special Instructions Special Instructions Stylist Error Remake - take in waist …" at bounding box center [309, 282] width 307 height 82
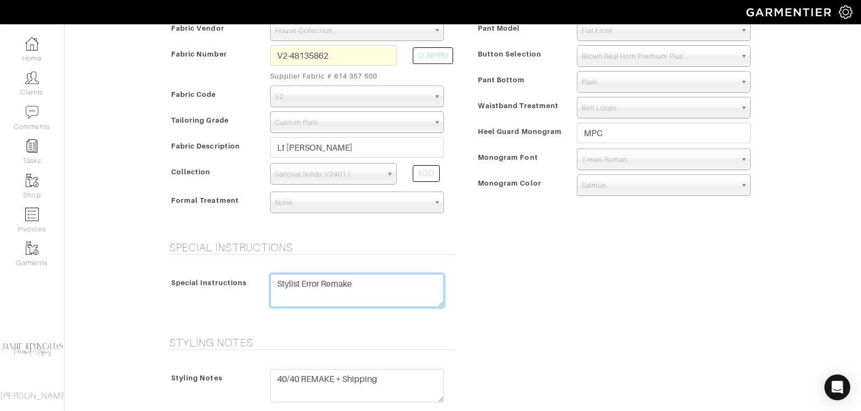
paste textarea "- take in waist 1/2” - increase seat 3/8” - lower front waistband 3/4 (instead …"
drag, startPoint x: 355, startPoint y: 290, endPoint x: 352, endPoint y: 282, distance: 8.7
click at [355, 289] on textarea "Stylist Error Remake - take in waist 1/2” (Finished 33 - increase seat 3/8” - l…" at bounding box center [357, 290] width 174 height 33
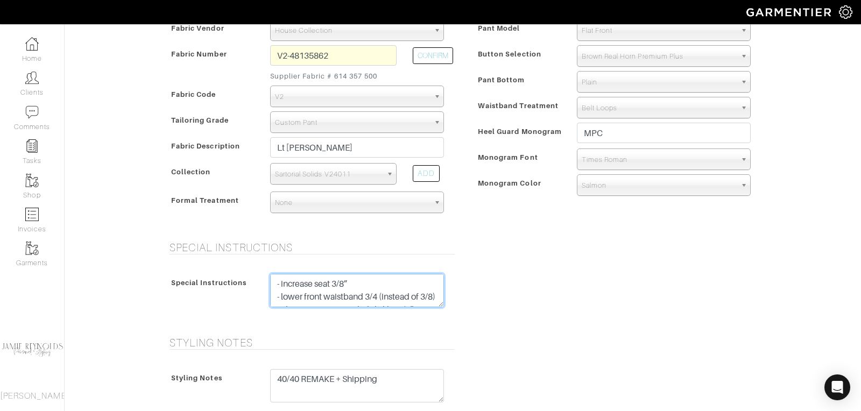
click at [355, 281] on textarea "Stylist Error Remake - take in waist 1/2” (Finished 33 - increase seat 3/8” - l…" at bounding box center [357, 290] width 174 height 33
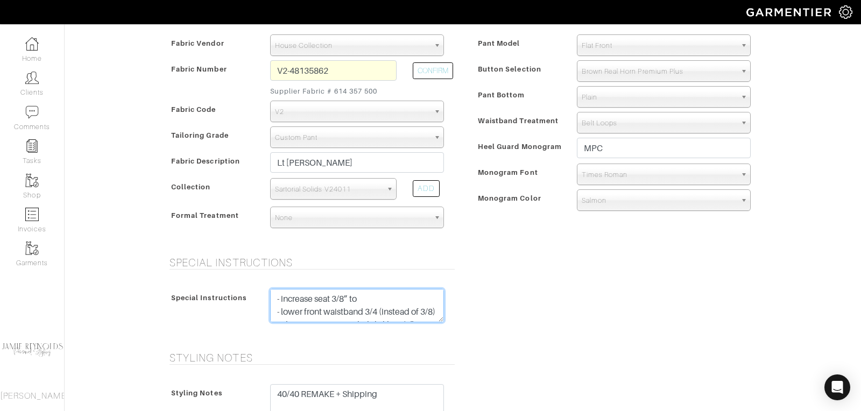
scroll to position [510, 0]
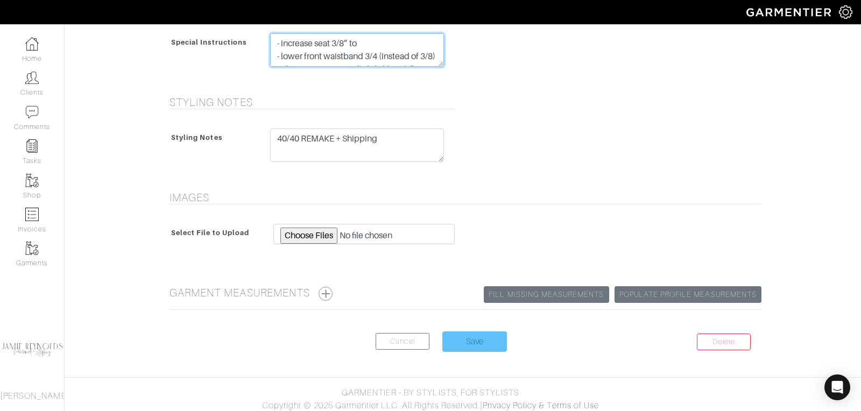
type textarea "Stylist Error Remake - take in waist 1/2” to finished measurement 33" - increas…"
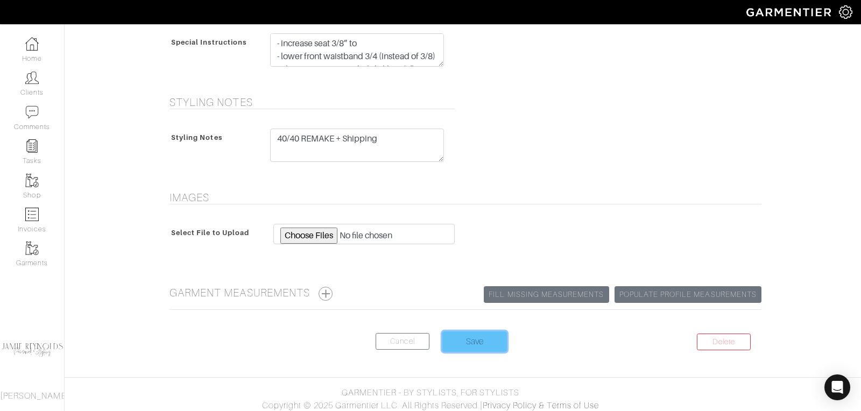
click at [474, 335] on input "Save" at bounding box center [474, 341] width 65 height 20
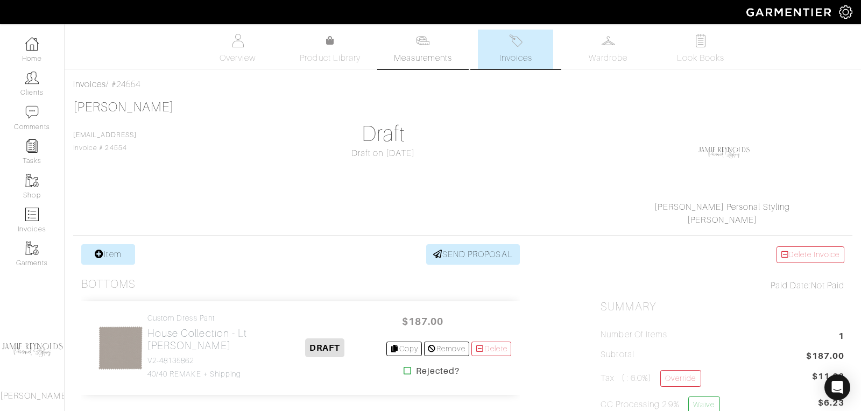
click at [432, 56] on span "Measurements" at bounding box center [423, 58] width 59 height 13
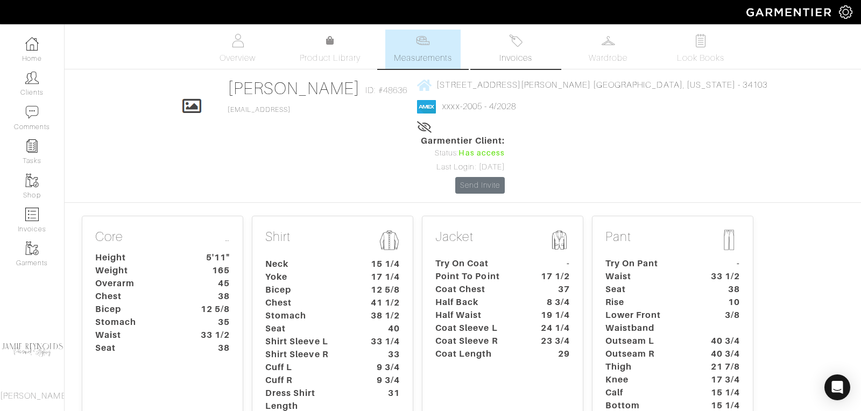
click at [523, 51] on link "Invoices" at bounding box center [515, 49] width 75 height 39
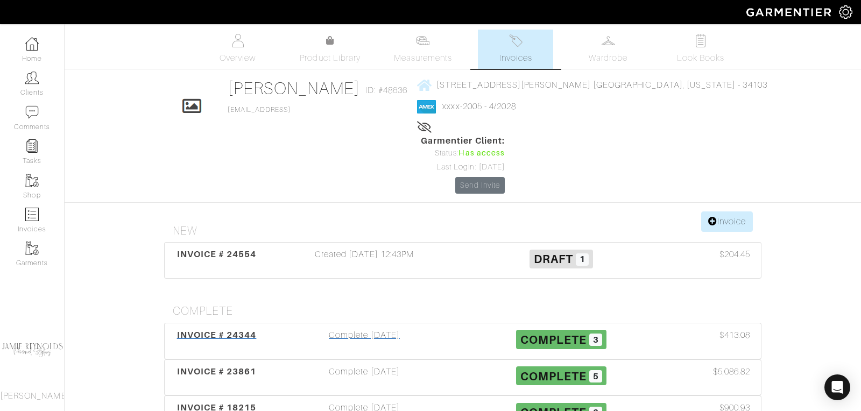
click at [237, 330] on span "INVOICE # 24344" at bounding box center [217, 335] width 80 height 10
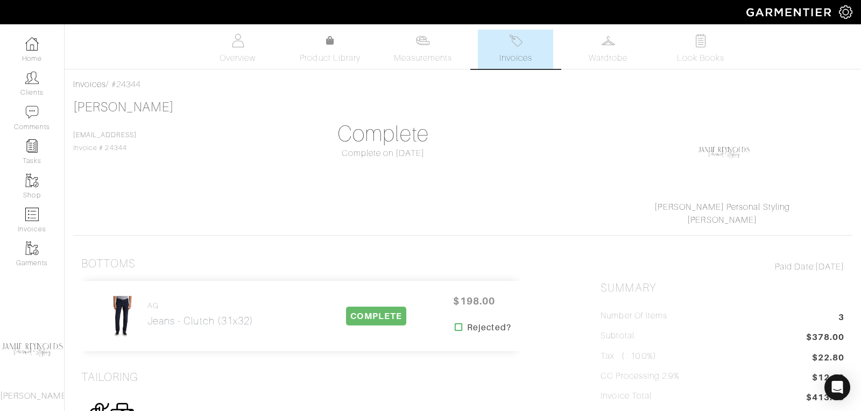
click at [510, 45] on img at bounding box center [515, 40] width 13 height 13
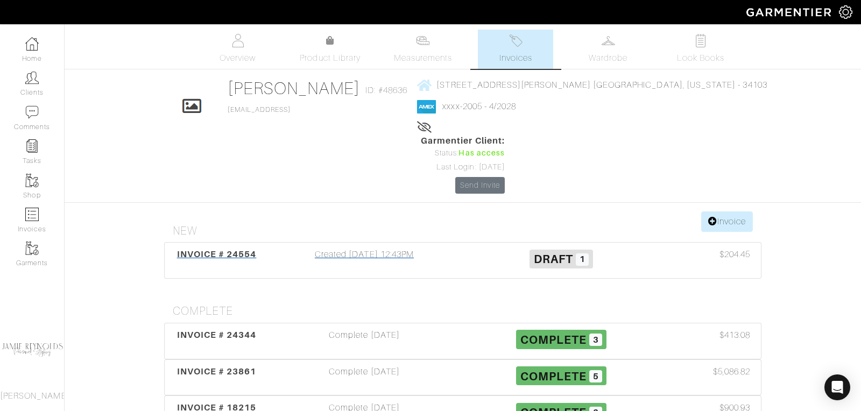
click at [241, 249] on span "INVOICE # 24554" at bounding box center [217, 254] width 80 height 10
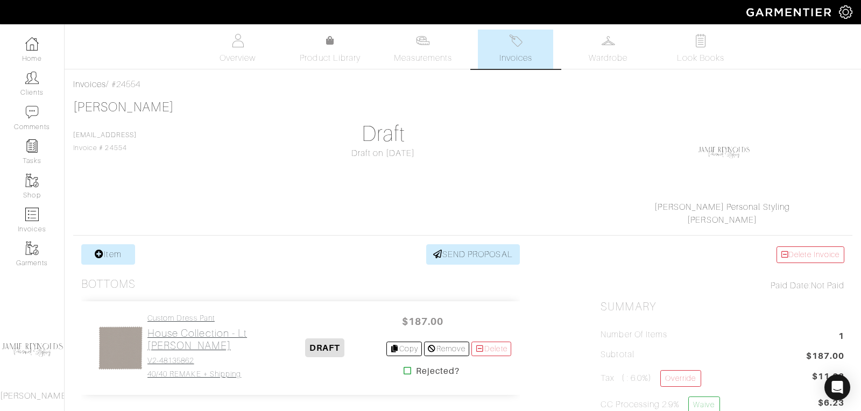
click at [213, 334] on h2 "House Collection - Lt [PERSON_NAME]" at bounding box center [205, 339] width 117 height 25
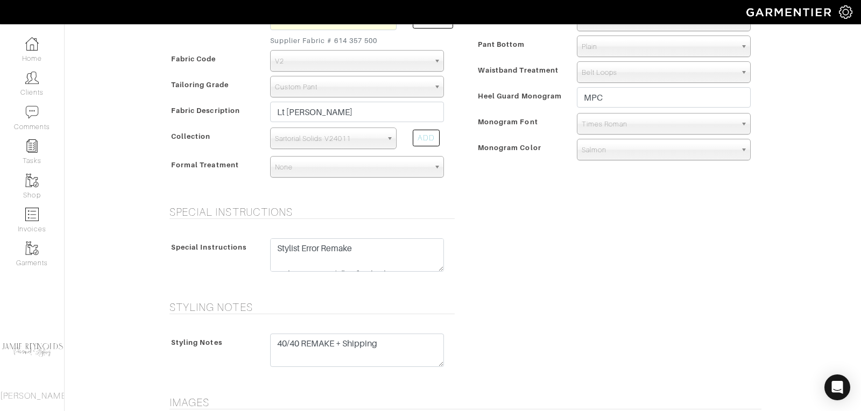
scroll to position [350, 0]
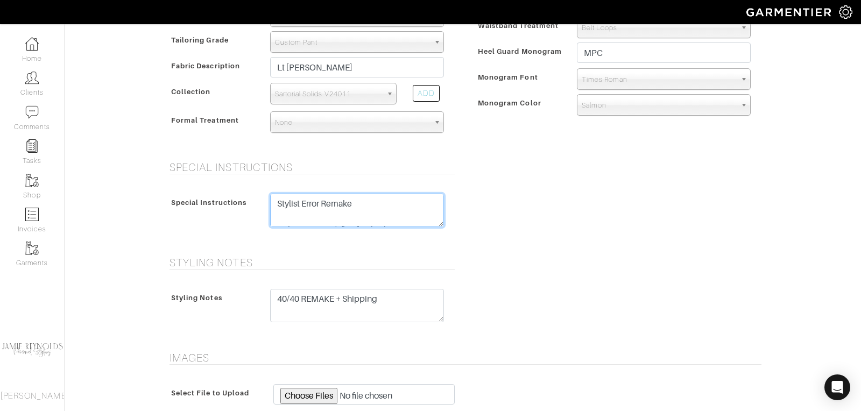
click at [361, 201] on textarea "Stylist Error Remake - take in waist 1/2” to finished measurement 33" - increas…" at bounding box center [357, 210] width 174 height 33
paste textarea "- take in waist 1/2” - increase seat 3/8” - lower front waistband 3/4 (instead …"
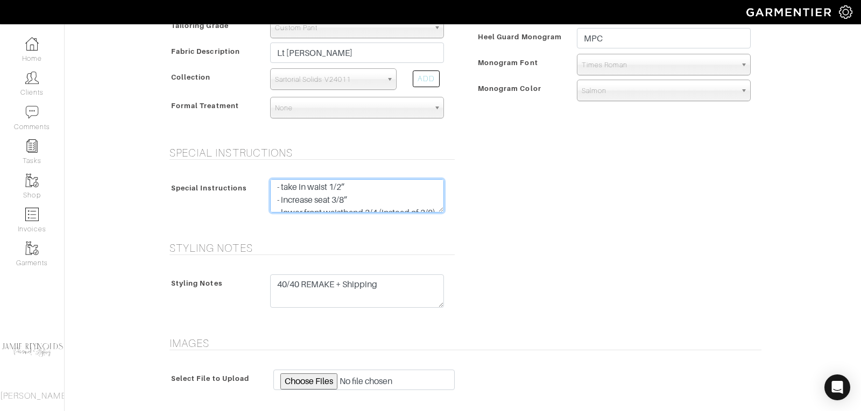
scroll to position [19, 0]
click at [353, 193] on textarea "Stylist Error Remake - take in waist 1/2” to finished measurement 33" - increas…" at bounding box center [357, 195] width 174 height 33
click at [358, 192] on textarea "Stylist Error Remake - take in waist 1/2” to finished measurement 33" - increas…" at bounding box center [357, 195] width 174 height 33
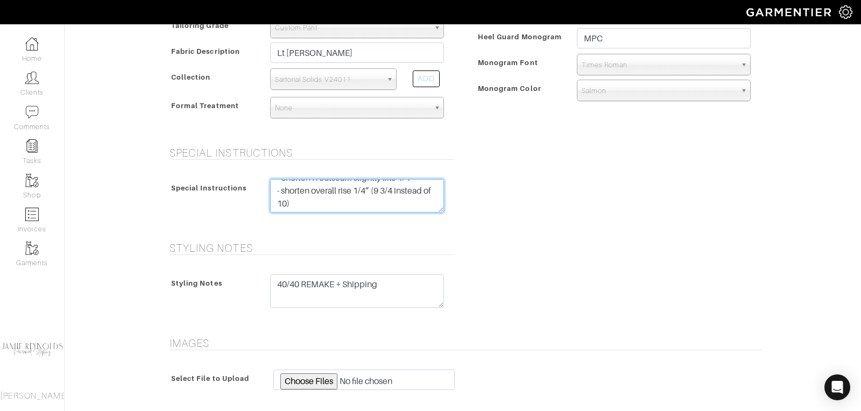
click at [425, 188] on textarea "Stylist Error Remake - take in waist 1/2” to finished measurement 33" - increas…" at bounding box center [357, 195] width 174 height 33
drag, startPoint x: 355, startPoint y: 204, endPoint x: 280, endPoint y: 185, distance: 77.3
click at [280, 184] on textarea "Stylist Error Remake - take in waist 1/2” to finished measurement 33" - increas…" at bounding box center [357, 195] width 174 height 33
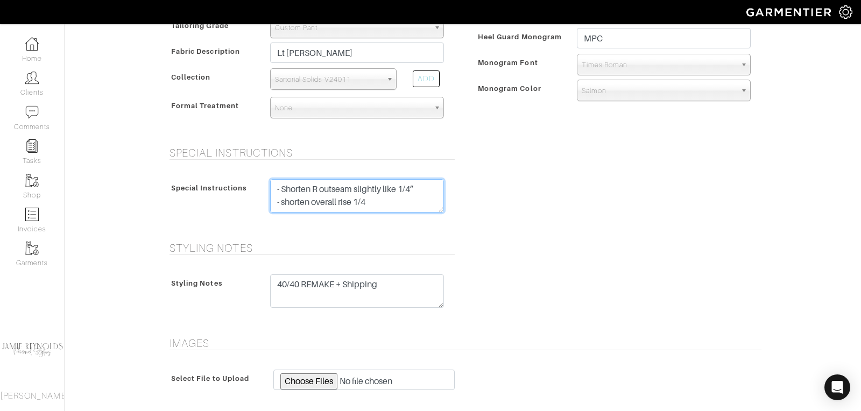
drag, startPoint x: 373, startPoint y: 197, endPoint x: 291, endPoint y: 186, distance: 83.2
click at [291, 186] on textarea "Stylist Error Remake - take in waist 1/2” to finished measurement 33" - increas…" at bounding box center [357, 195] width 174 height 33
drag, startPoint x: 290, startPoint y: 198, endPoint x: 274, endPoint y: 196, distance: 16.3
click at [274, 196] on textarea "Stylist Error Remake - take in waist 1/2” to finished measurement 33" - increas…" at bounding box center [357, 195] width 174 height 33
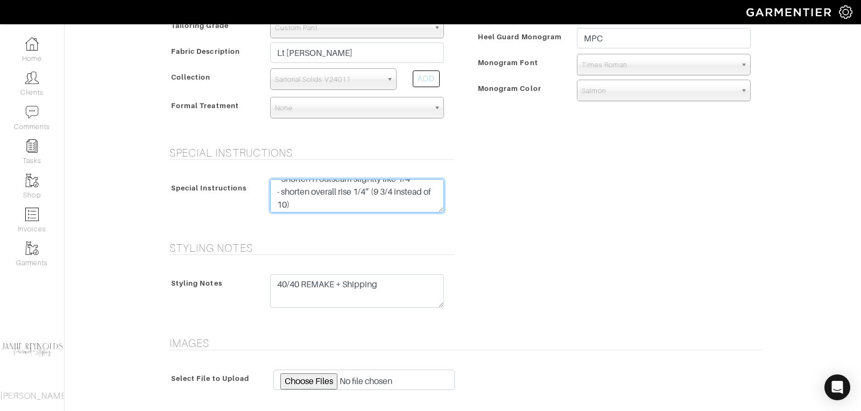
scroll to position [89, 0]
click at [364, 201] on textarea "Stylist Error Remake - take in waist 1/2” to finished measurement 33" - increas…" at bounding box center [357, 195] width 174 height 33
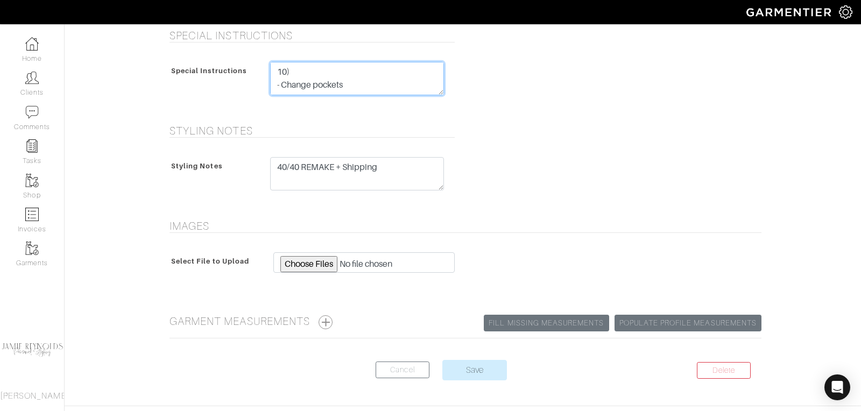
scroll to position [510, 0]
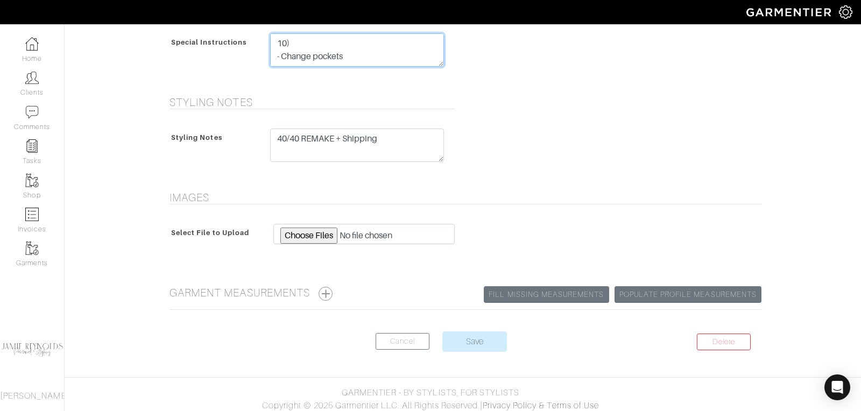
type textarea "Stylist Error Remake - take in waist 1/2” (33" finished) - increase seat 3/8” t…"
click at [468, 349] on center "Delete Cancel Save" at bounding box center [462, 347] width 597 height 33
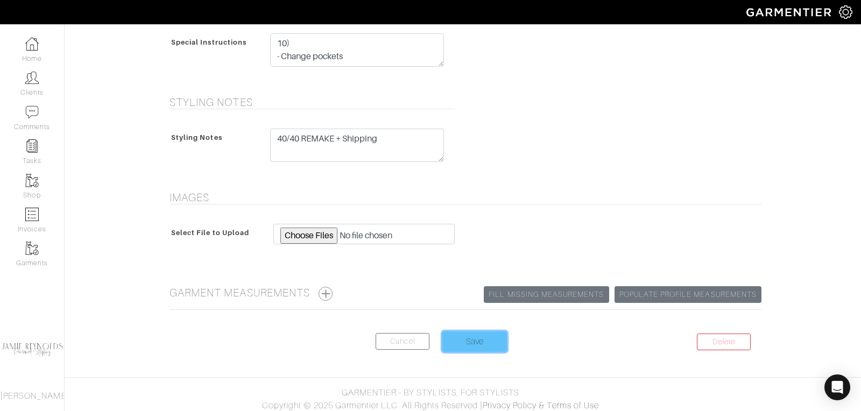
click at [468, 334] on input "Save" at bounding box center [474, 341] width 65 height 20
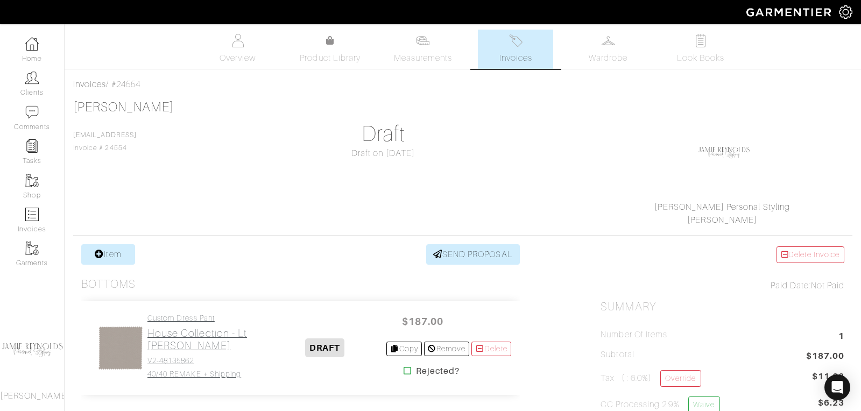
click at [183, 331] on h2 "House Collection - Lt [PERSON_NAME]" at bounding box center [205, 339] width 117 height 25
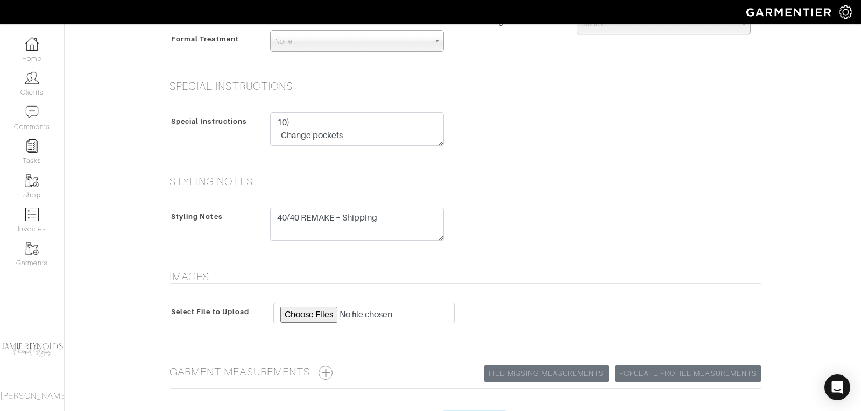
scroll to position [90, 0]
click at [359, 131] on textarea "Stylist Error Remake - take in waist 1/2” (33" finished) - increase seat 3/8” t…" at bounding box center [357, 128] width 174 height 33
paste textarea "Offset double besom pockets"
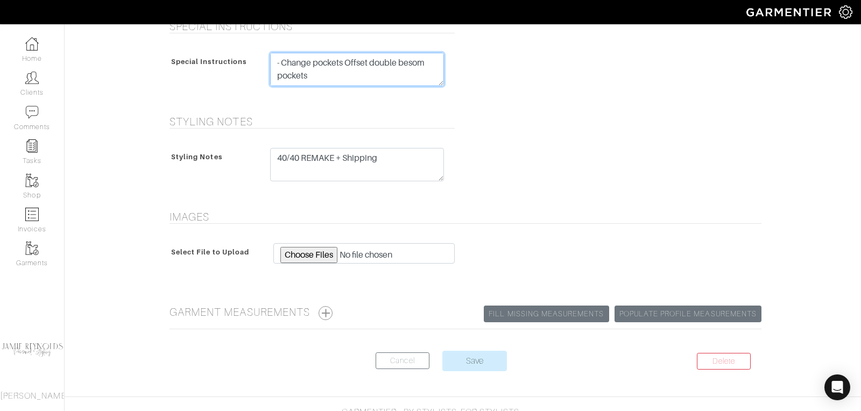
scroll to position [510, 0]
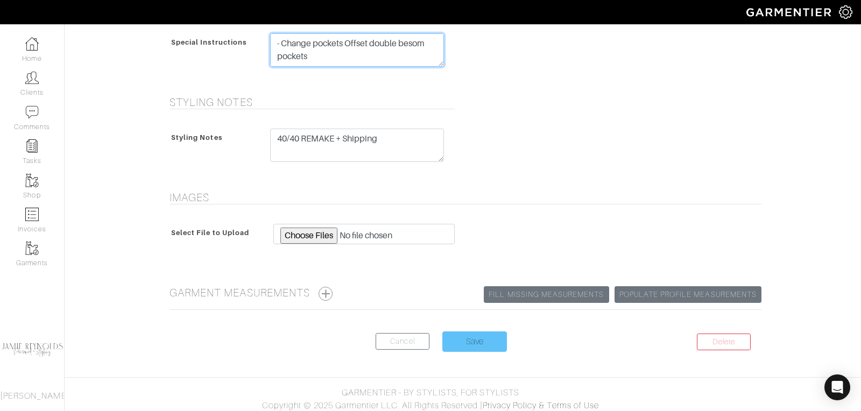
type textarea "Stylist Error Remake - take in waist 1/2” (33" finished) - increase seat 3/8” t…"
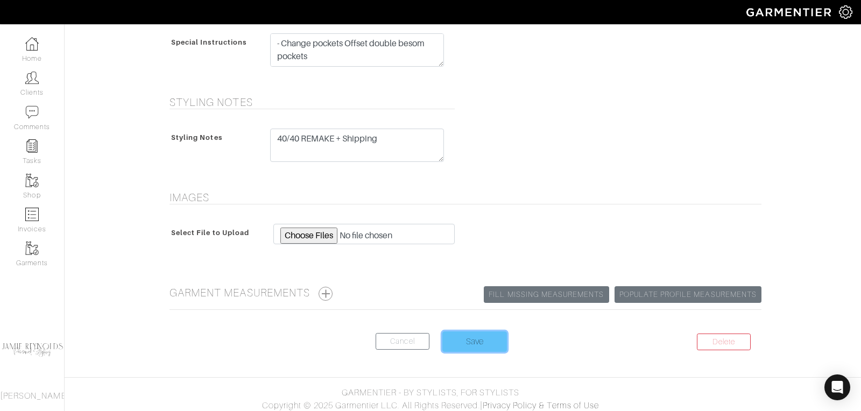
click at [476, 336] on input "Save" at bounding box center [474, 341] width 65 height 20
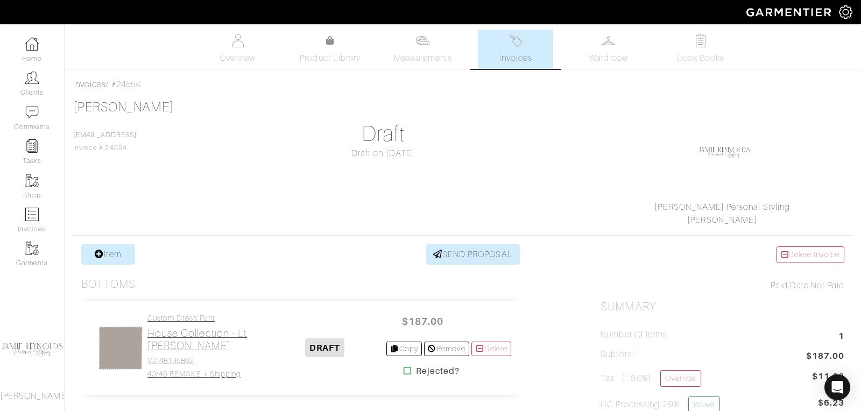
click at [220, 327] on h2 "House Collection - Lt [PERSON_NAME]" at bounding box center [205, 339] width 117 height 25
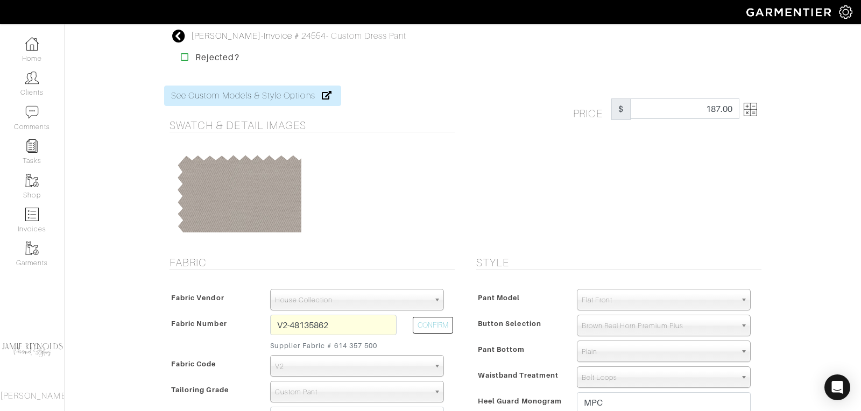
click at [625, 299] on span "Flat Front" at bounding box center [659, 300] width 154 height 22
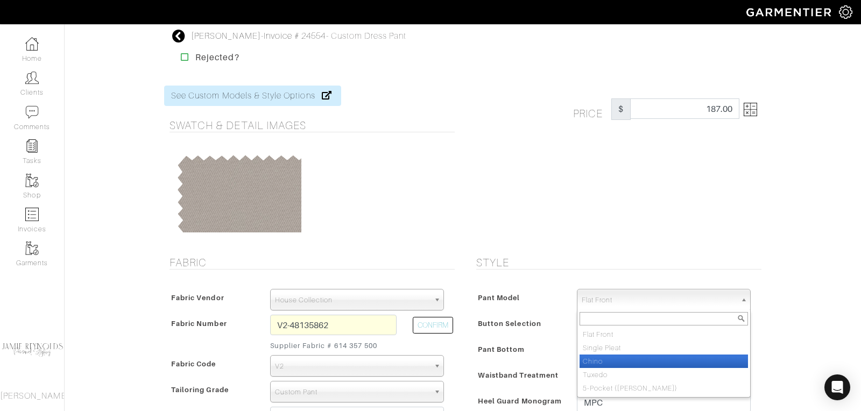
click at [611, 357] on li "Chino" at bounding box center [663, 361] width 168 height 13
select select "11"
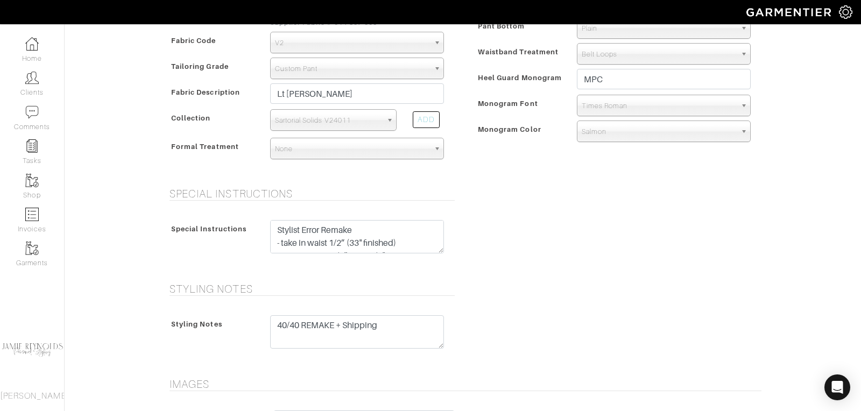
scroll to position [510, 0]
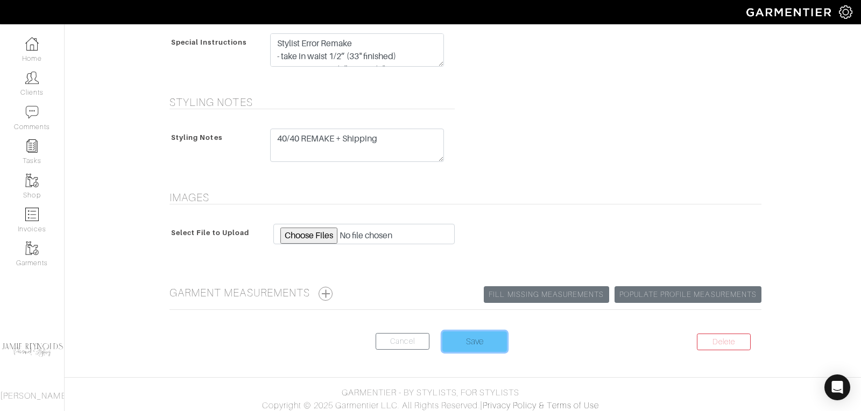
click at [471, 331] on input "Save" at bounding box center [474, 341] width 65 height 20
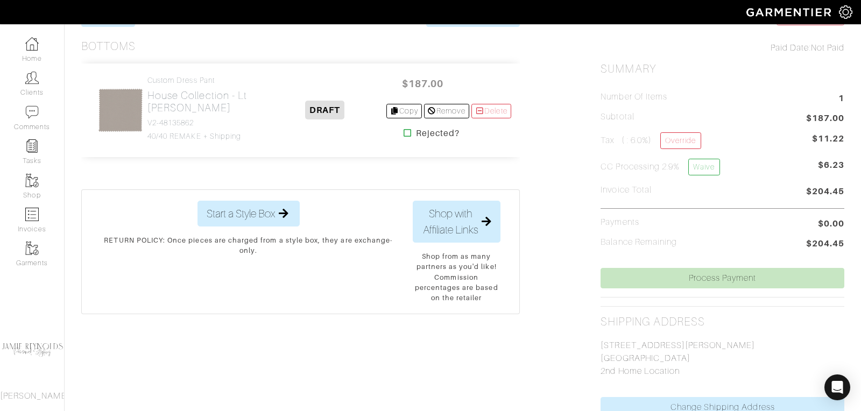
scroll to position [232, 0]
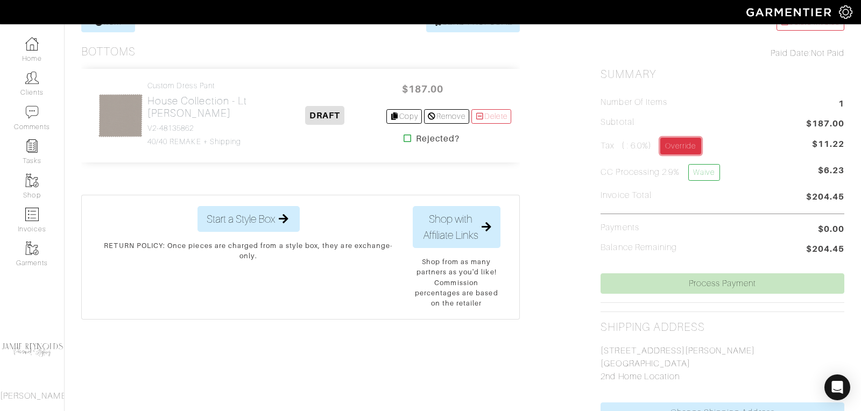
click at [684, 144] on link "Override" at bounding box center [680, 146] width 40 height 17
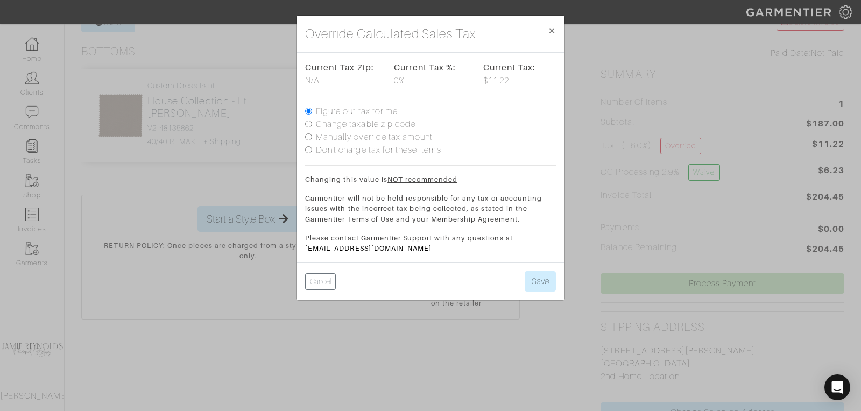
click at [307, 147] on input "Don't charge tax for these items" at bounding box center [308, 149] width 7 height 7
radio input "true"
click at [543, 278] on button "Save" at bounding box center [540, 281] width 31 height 20
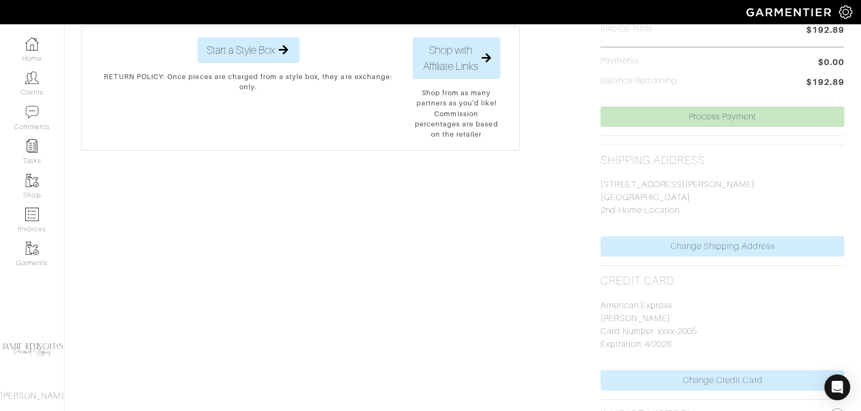
scroll to position [448, 0]
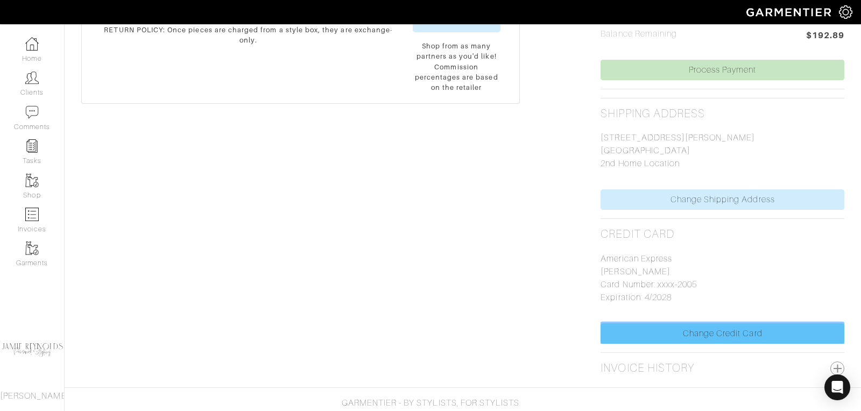
click at [675, 329] on link "Change Credit Card" at bounding box center [722, 333] width 244 height 20
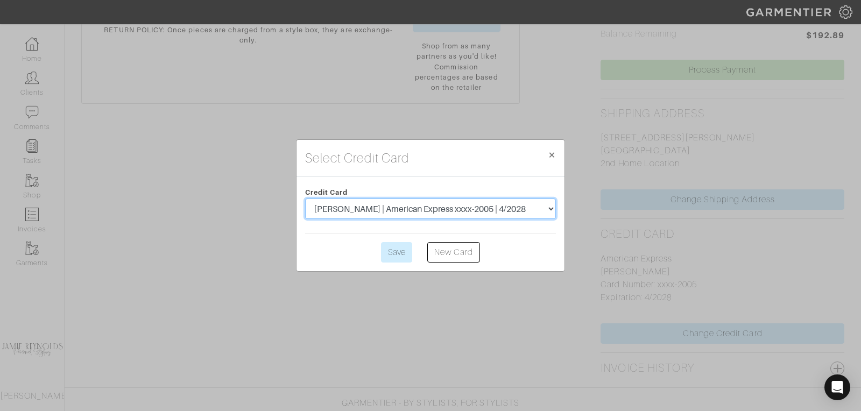
click at [479, 209] on select "Michael Callaghan | American Express xxxx-2005 | 4/2028 Jamie Reynolds | Visa x…" at bounding box center [430, 209] width 251 height 20
select select "5530"
click at [305, 199] on select "Michael Callaghan | American Express xxxx-2005 | 4/2028 Jamie Reynolds | Visa x…" at bounding box center [430, 209] width 251 height 20
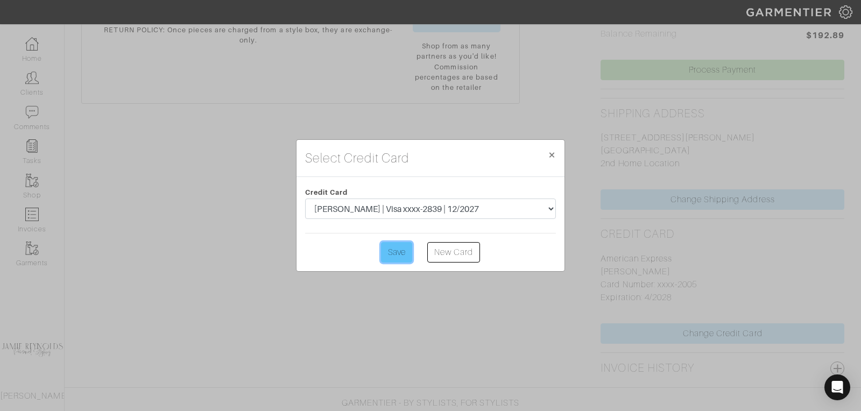
click at [404, 257] on input "Save" at bounding box center [396, 252] width 31 height 20
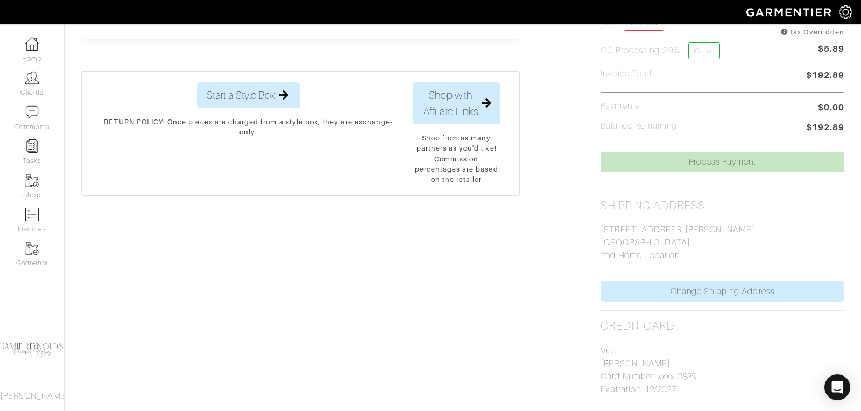
scroll to position [359, 0]
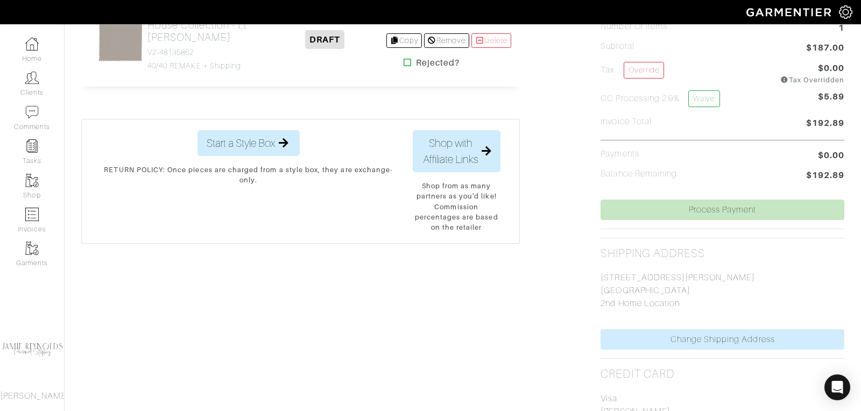
scroll to position [294, 0]
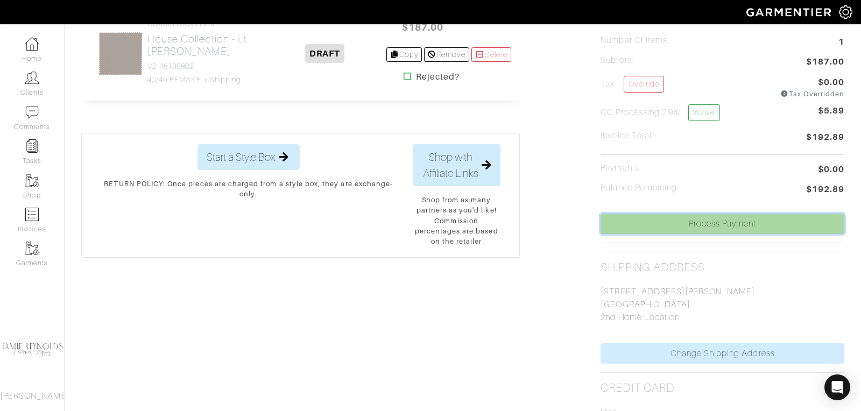
click at [694, 222] on link "Process Payment" at bounding box center [722, 224] width 244 height 20
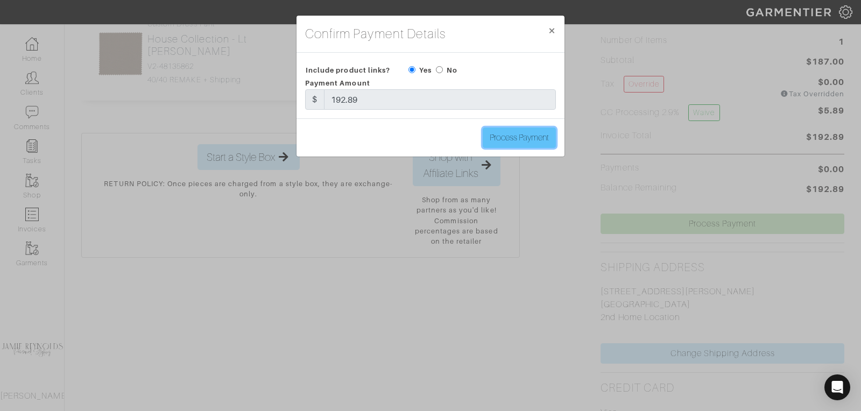
click at [526, 138] on input "Process Payment" at bounding box center [519, 138] width 73 height 20
type input "Process Payment"
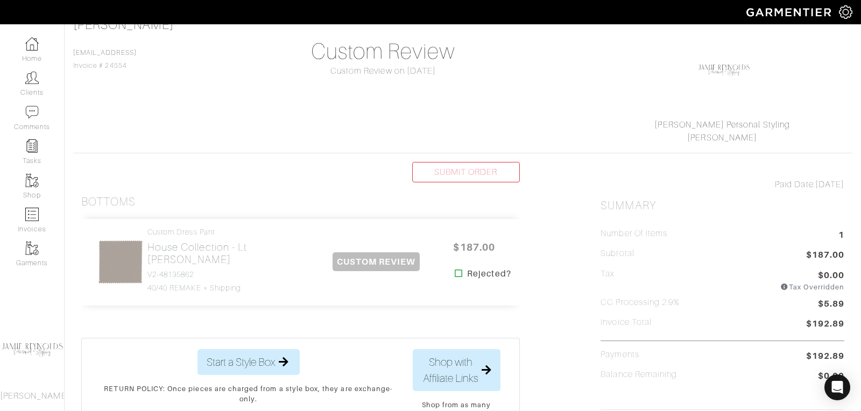
scroll to position [0, 0]
